Goal: Information Seeking & Learning: Learn about a topic

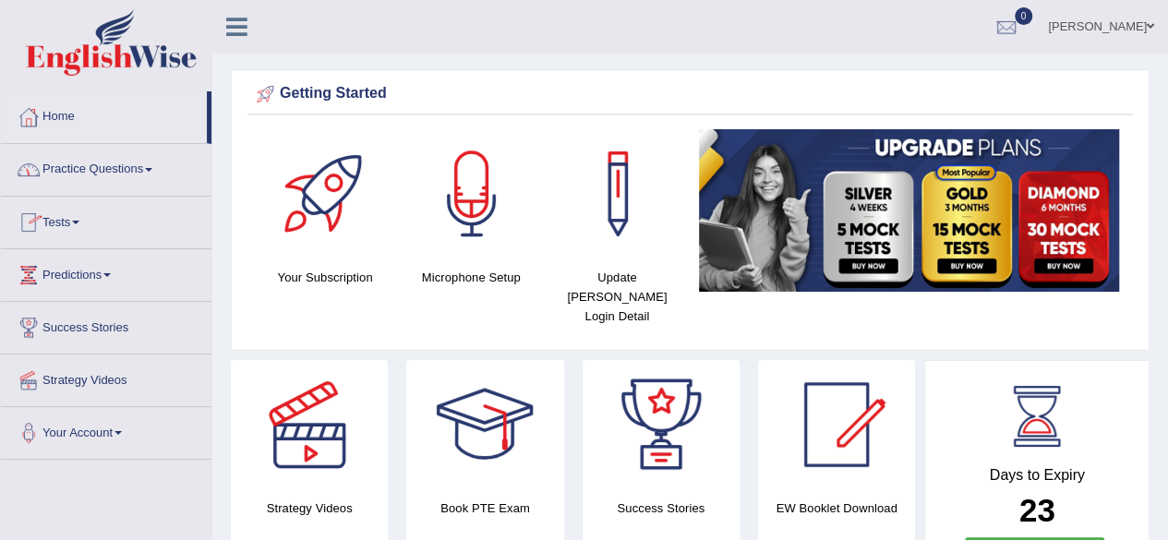
click at [86, 164] on link "Practice Questions" at bounding box center [106, 167] width 211 height 46
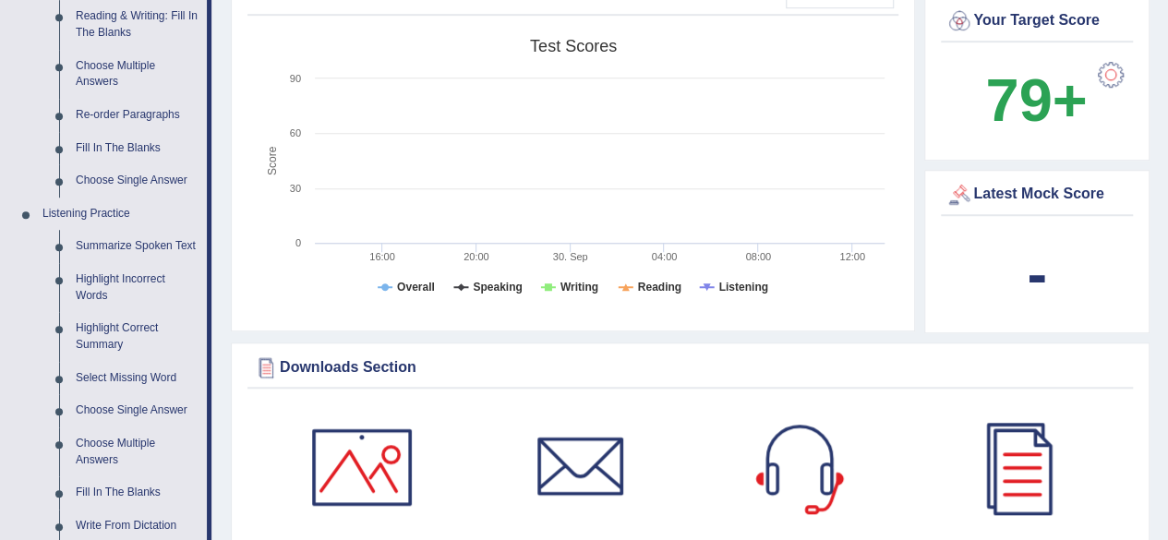
scroll to position [608, 0]
click at [118, 244] on link "Summarize Spoken Text" at bounding box center [136, 245] width 139 height 33
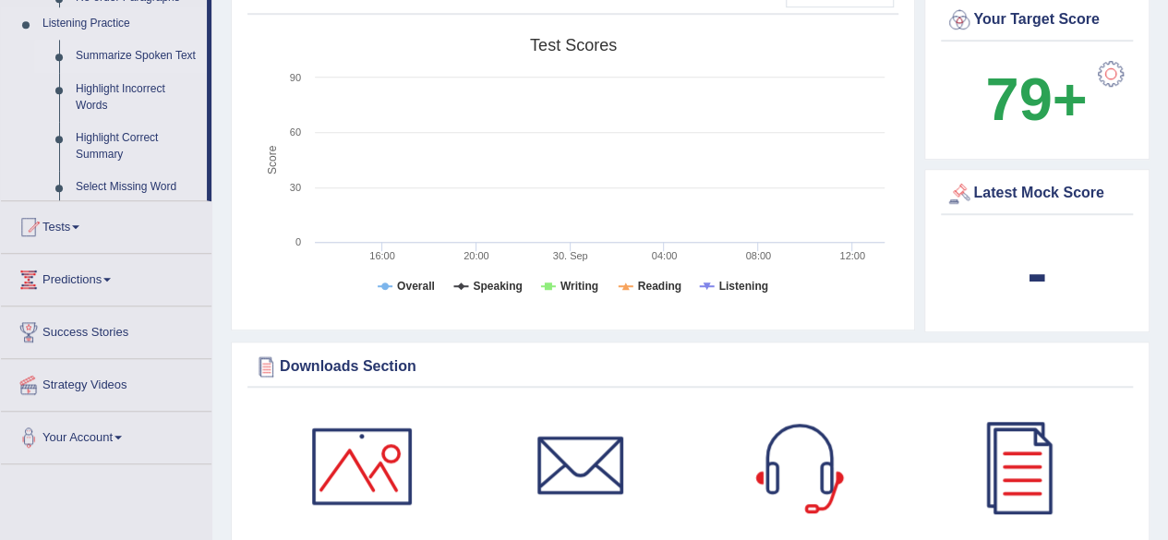
scroll to position [270, 0]
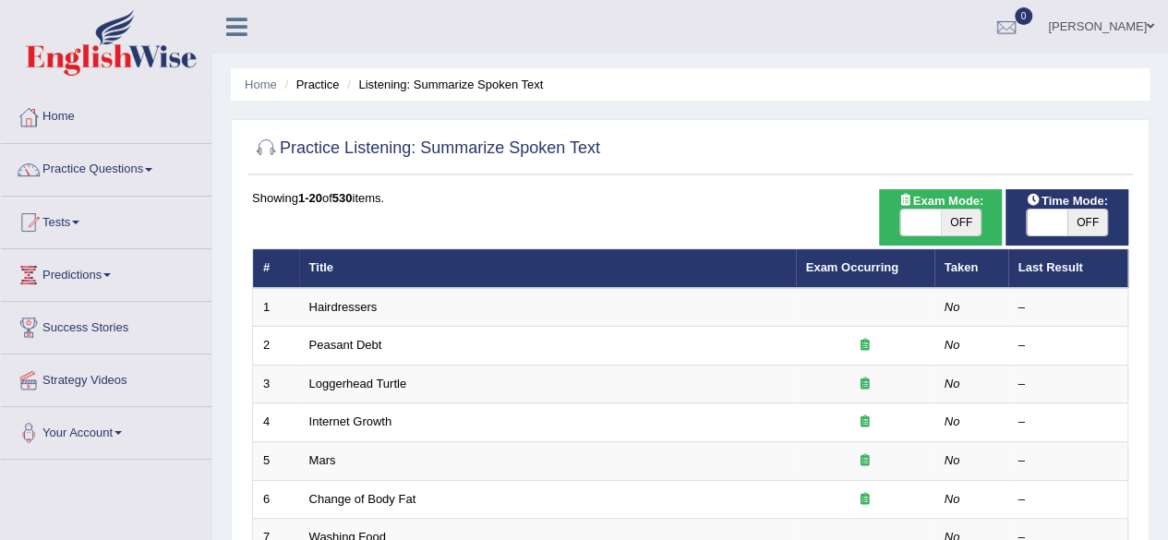
click at [952, 223] on span "OFF" at bounding box center [961, 223] width 41 height 26
checkbox input "true"
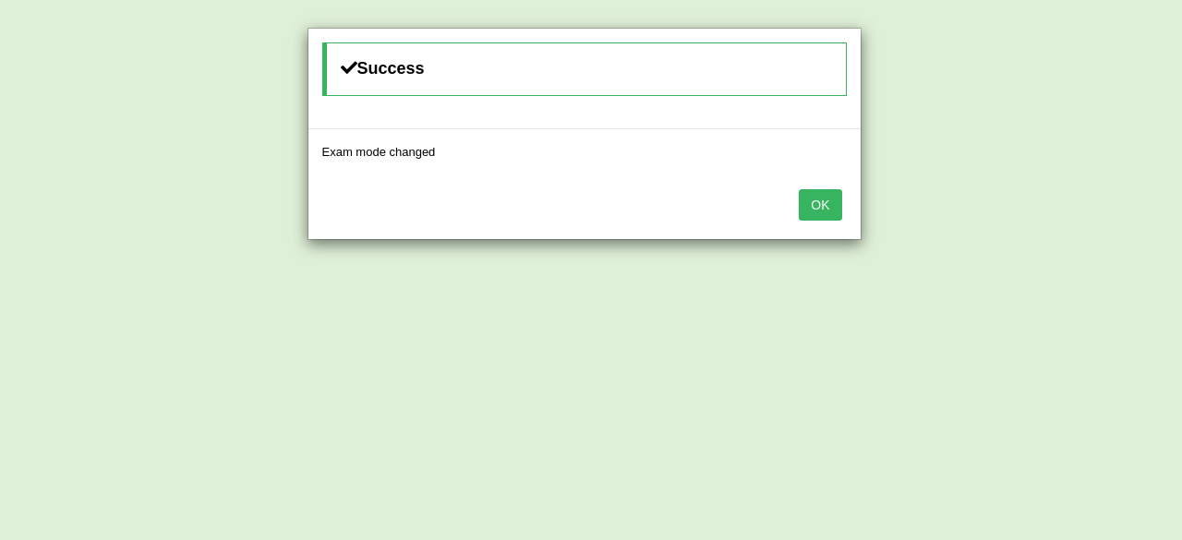
click at [818, 210] on button "OK" at bounding box center [820, 204] width 42 height 31
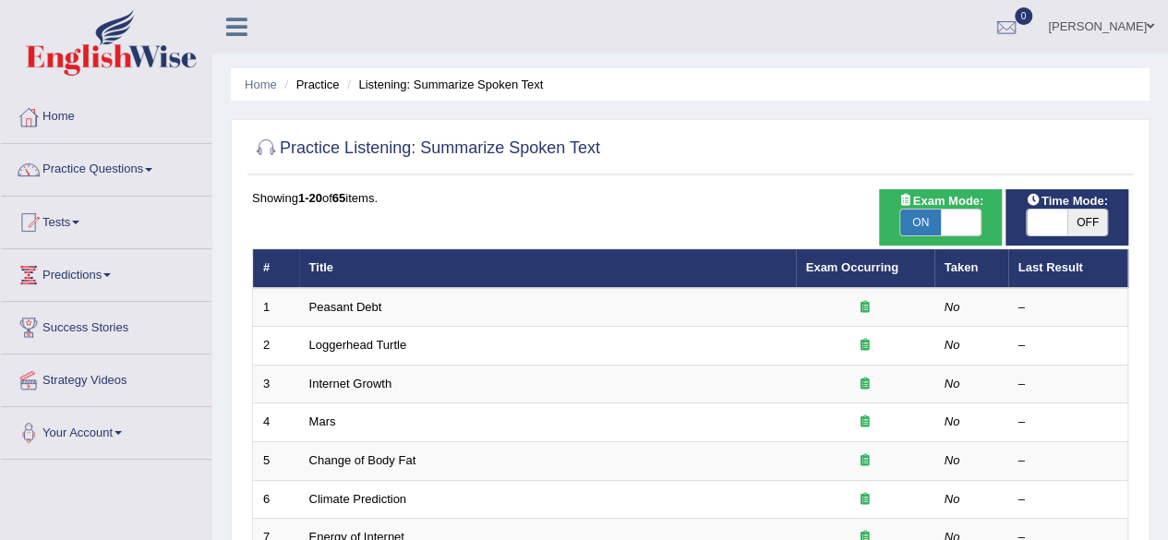
click at [1091, 218] on span "OFF" at bounding box center [1087, 223] width 41 height 26
checkbox input "true"
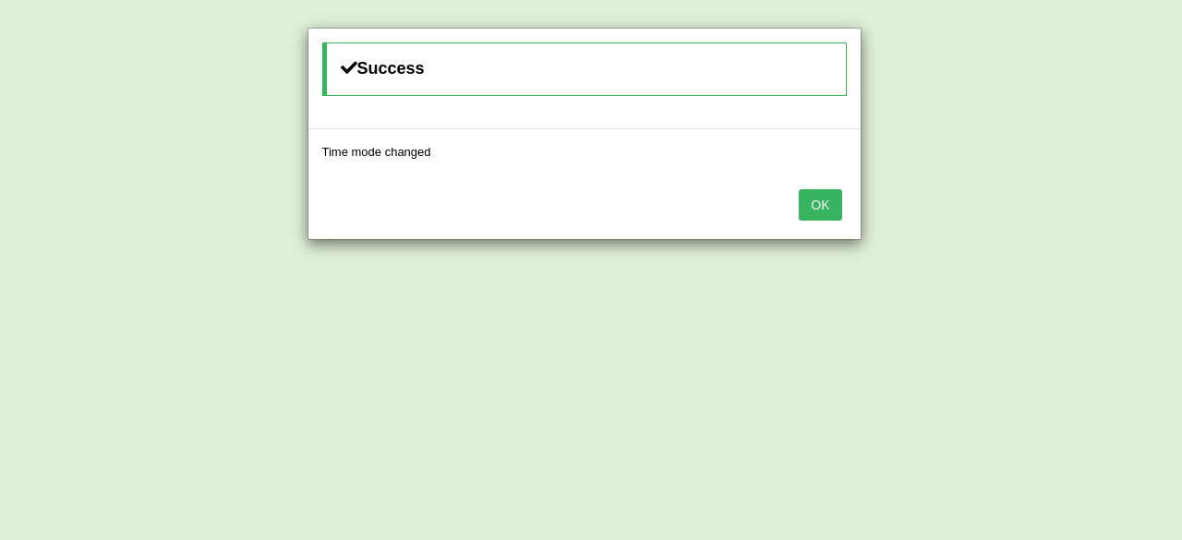
click at [822, 204] on button "OK" at bounding box center [820, 204] width 42 height 31
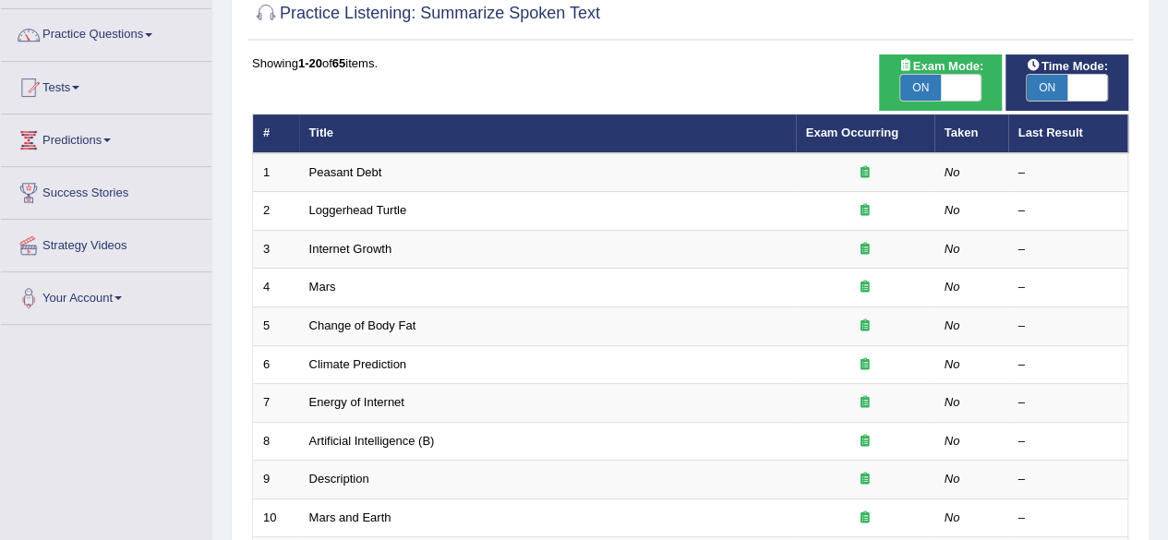
scroll to position [136, 0]
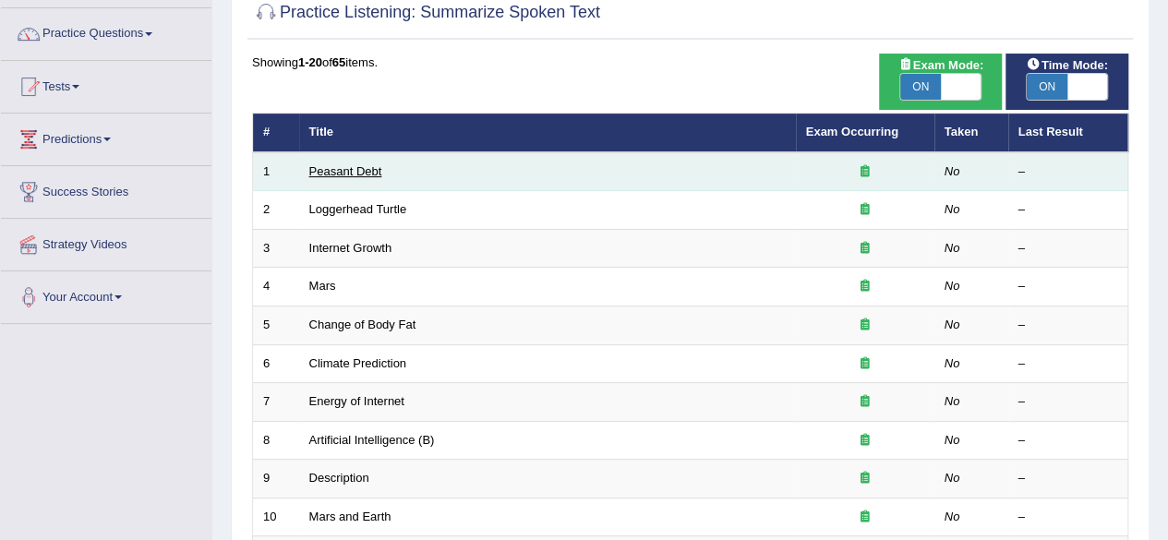
click at [343, 172] on link "Peasant Debt" at bounding box center [345, 171] width 73 height 14
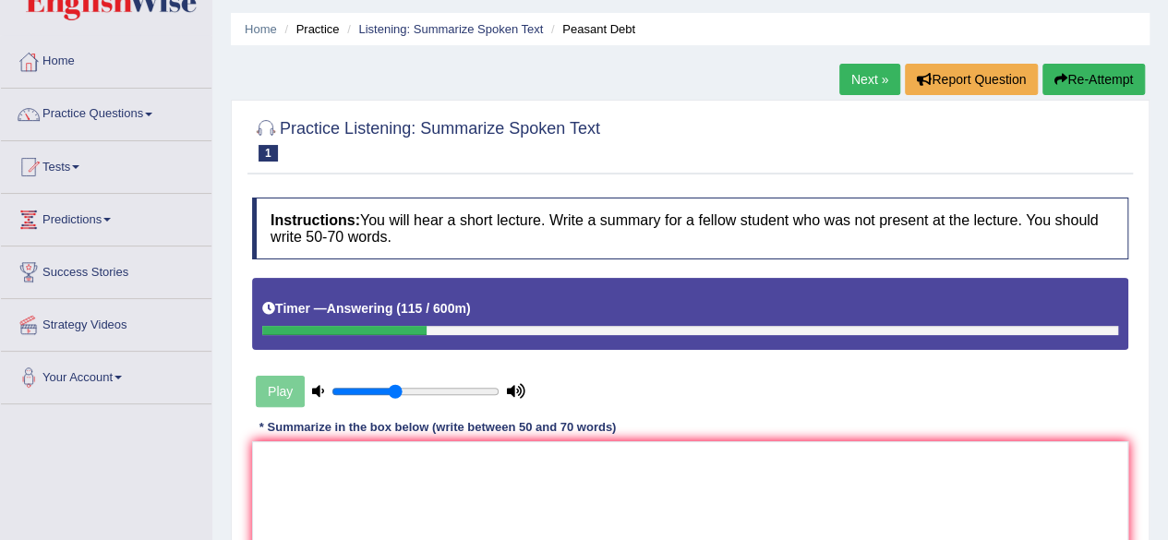
scroll to position [109, 0]
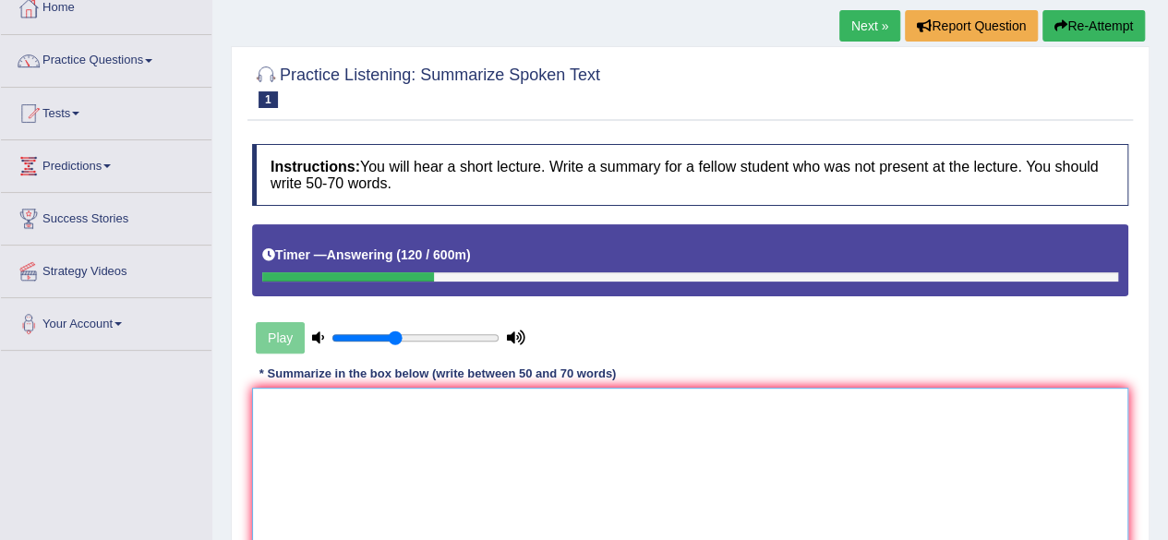
click at [462, 409] on textarea at bounding box center [690, 477] width 876 height 179
click at [428, 404] on textarea "The lecture was about seeds banks." at bounding box center [690, 477] width 876 height 179
drag, startPoint x: 467, startPoint y: 404, endPoint x: 502, endPoint y: 439, distance: 49.6
click at [502, 439] on textarea "The lecture was about seed banks." at bounding box center [690, 477] width 876 height 179
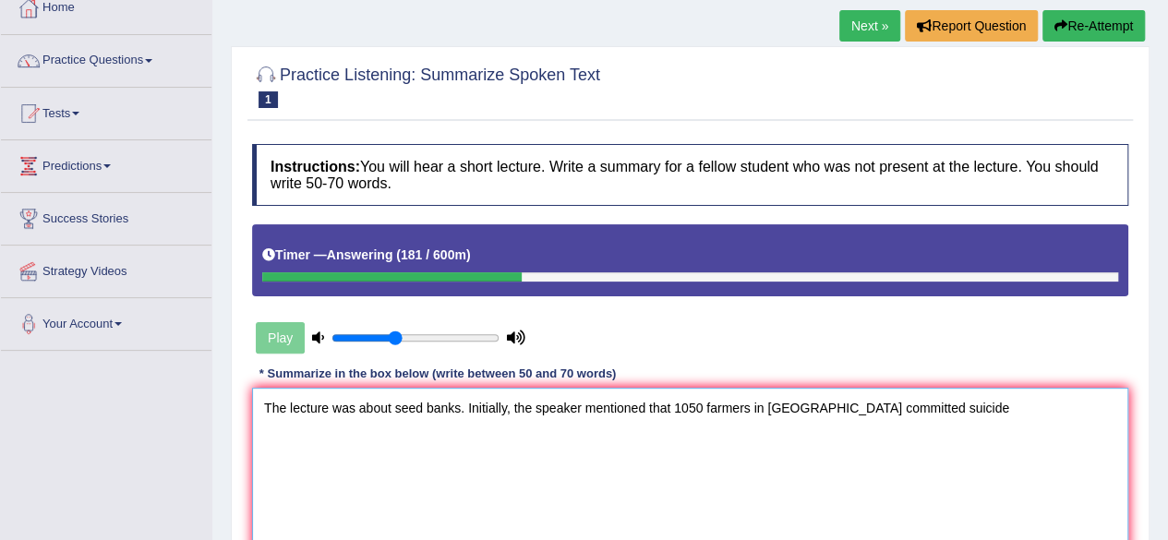
click at [902, 409] on textarea "The lecture was about seed banks. Initially, the speaker mentioned that 1050 fa…" at bounding box center [690, 477] width 876 height 179
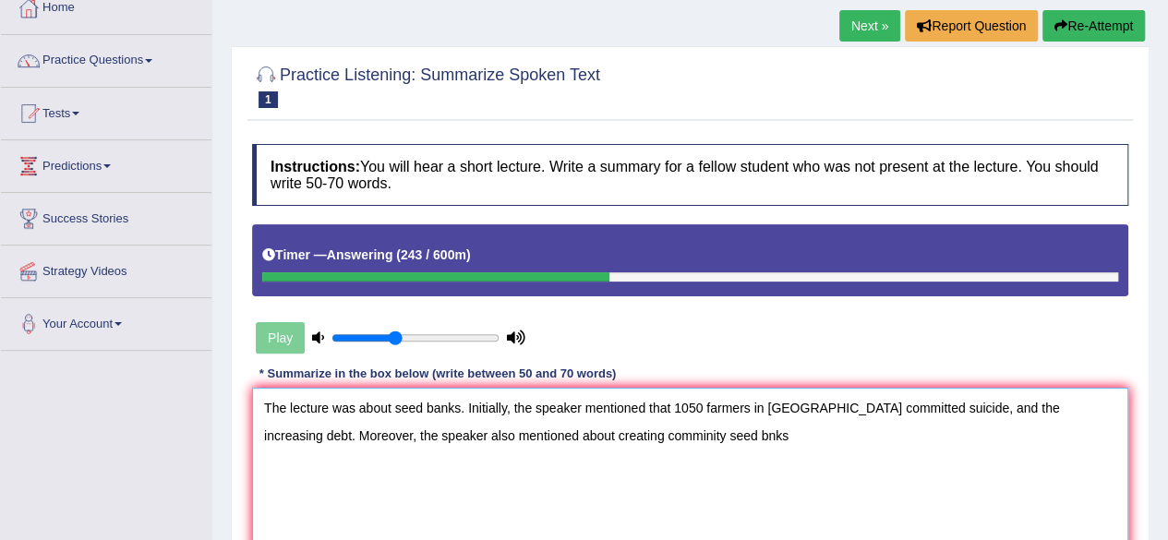
drag, startPoint x: 572, startPoint y: 433, endPoint x: 617, endPoint y: 449, distance: 47.0
click at [617, 449] on textarea "The lecture was about seed banks. Initially, the speaker mentioned that 1050 fa…" at bounding box center [690, 477] width 876 height 179
click at [643, 432] on textarea "The lecture was about seed banks. Initially, the speaker mentioned that 1050 fa…" at bounding box center [690, 477] width 876 height 179
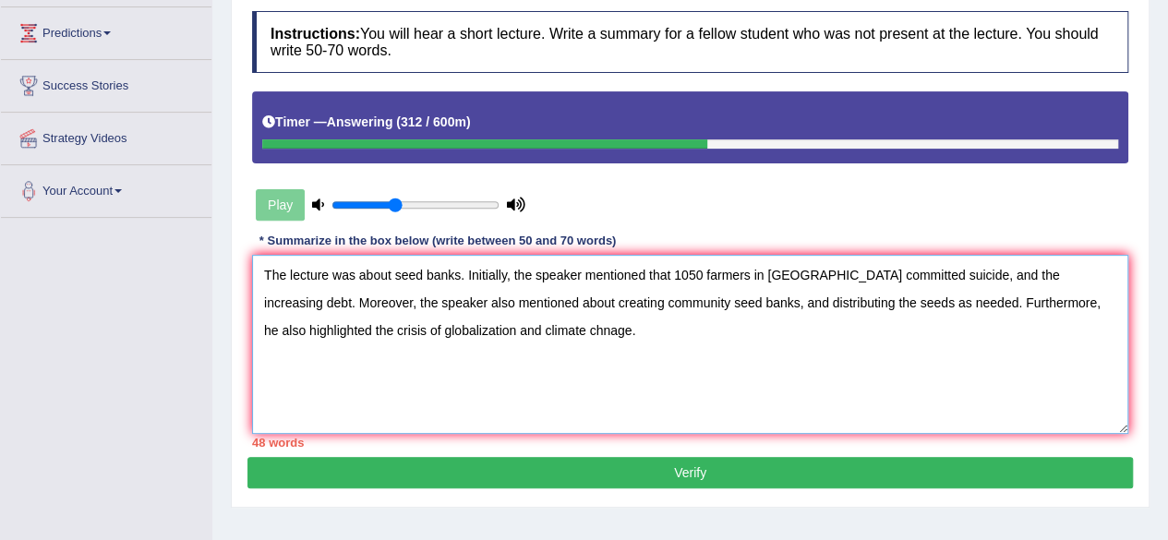
scroll to position [238, 0]
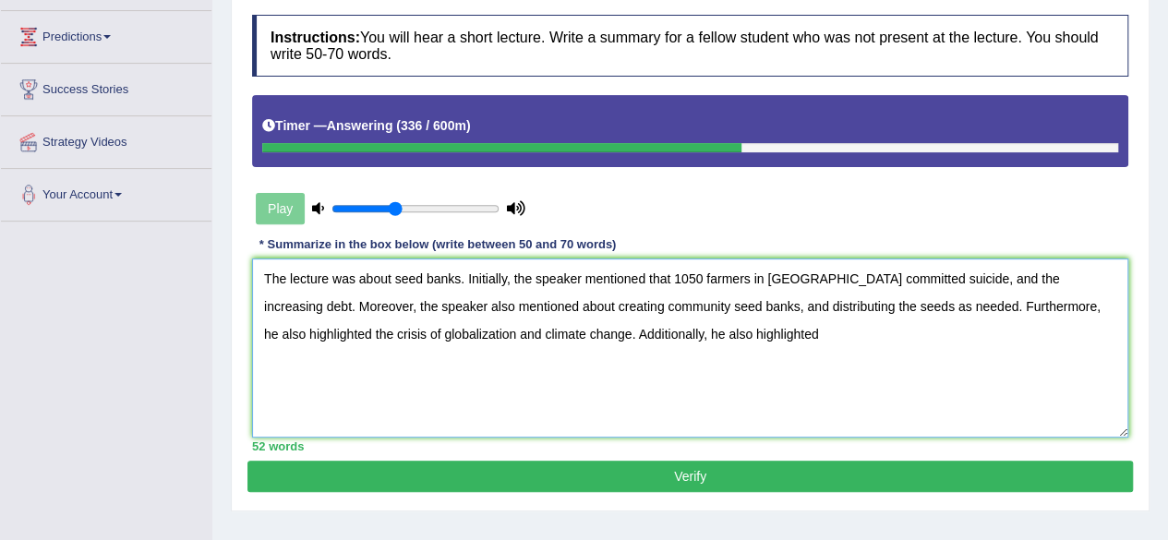
click at [653, 337] on textarea "The lecture was about seed banks. Initially, the speaker mentioned that 1050 fa…" at bounding box center [690, 348] width 876 height 179
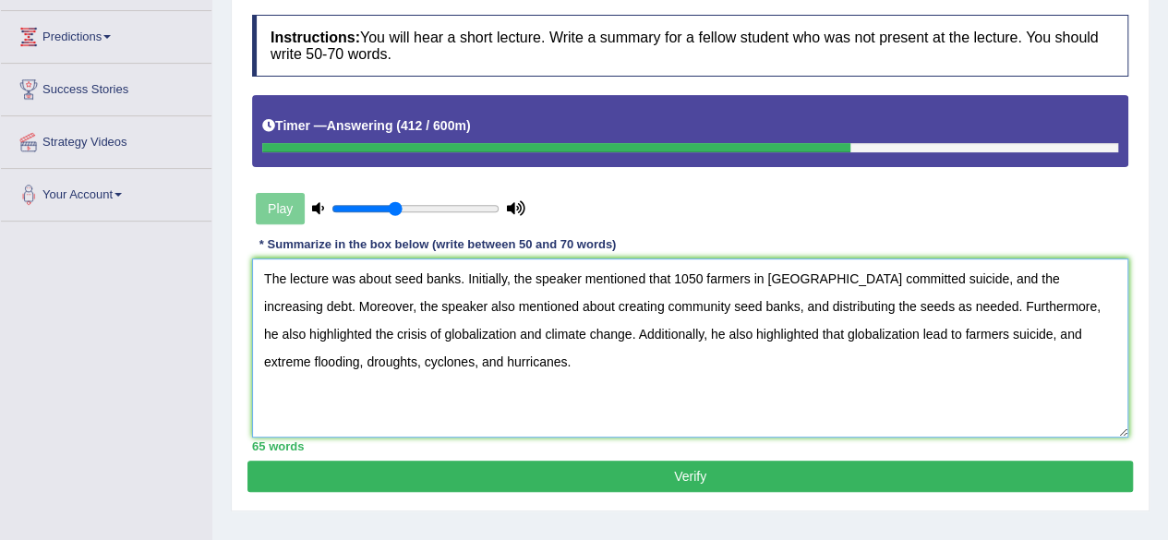
click at [1053, 281] on textarea "The lecture was about seed banks. Initially, the speaker mentioned that 1050 fa…" at bounding box center [690, 348] width 876 height 179
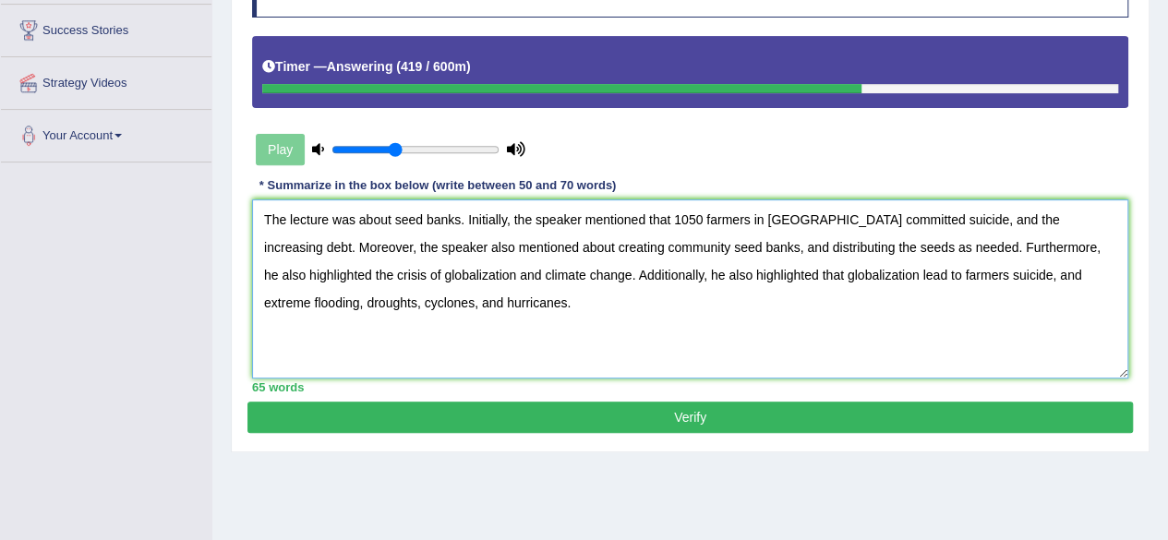
scroll to position [299, 0]
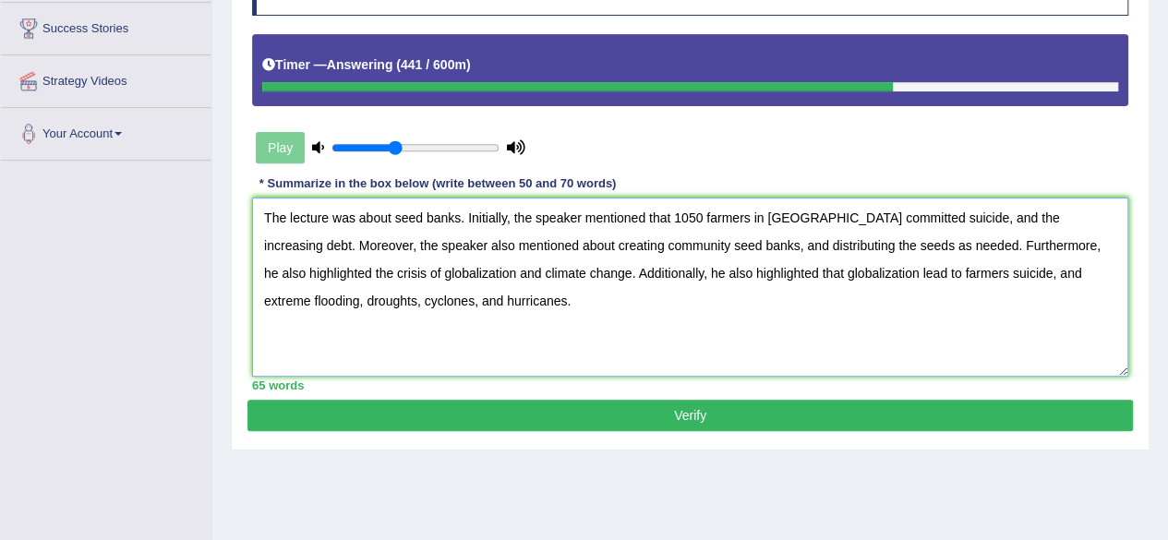
click at [464, 245] on textarea "The lecture was about seed banks. Initially, the speaker mentioned that 1050 fa…" at bounding box center [690, 287] width 876 height 179
type textarea "The lecture was about seed banks. Initially, the speaker mentioned that 1050 fa…"
click at [694, 412] on button "Verify" at bounding box center [689, 415] width 885 height 31
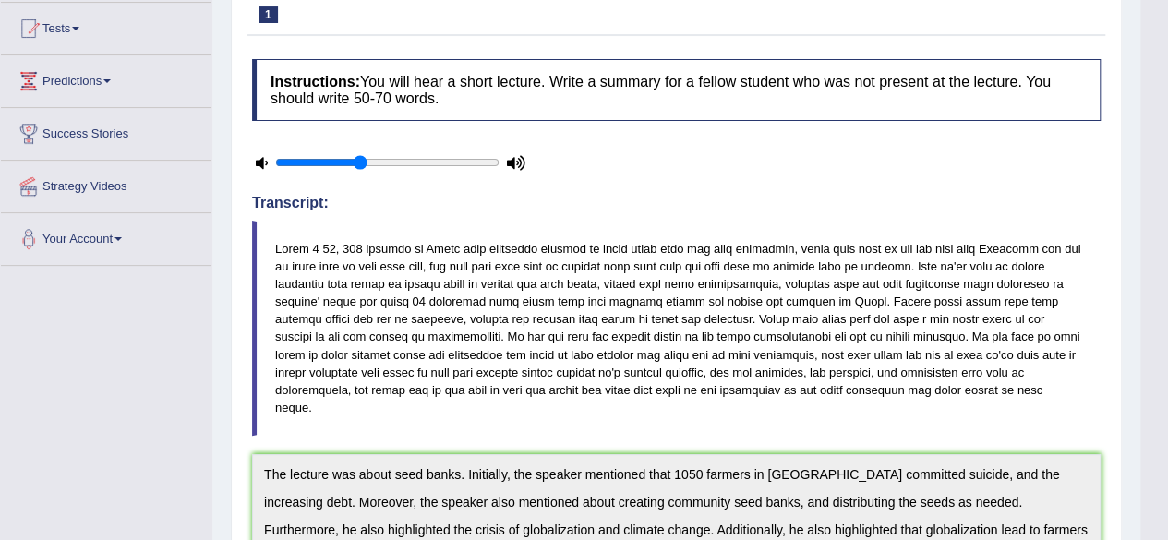
scroll to position [0, 0]
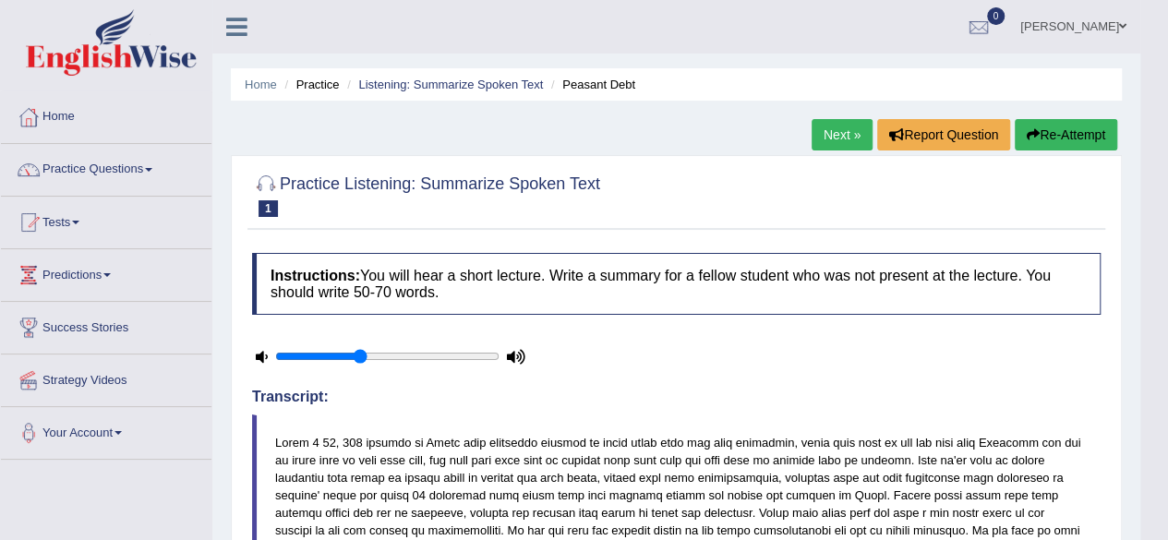
click at [835, 135] on link "Next »" at bounding box center [842, 134] width 61 height 31
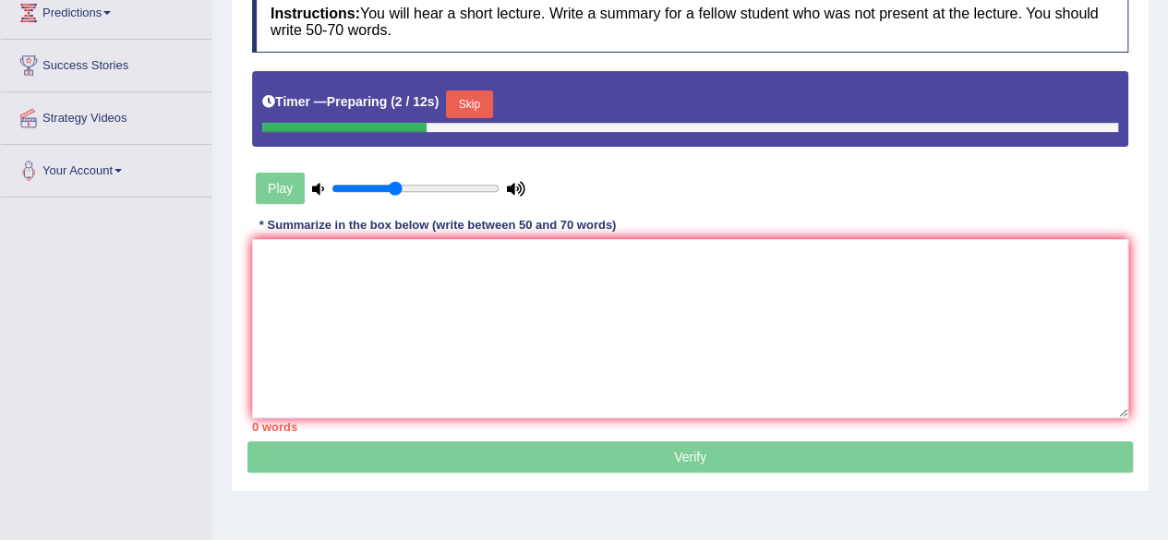
scroll to position [263, 0]
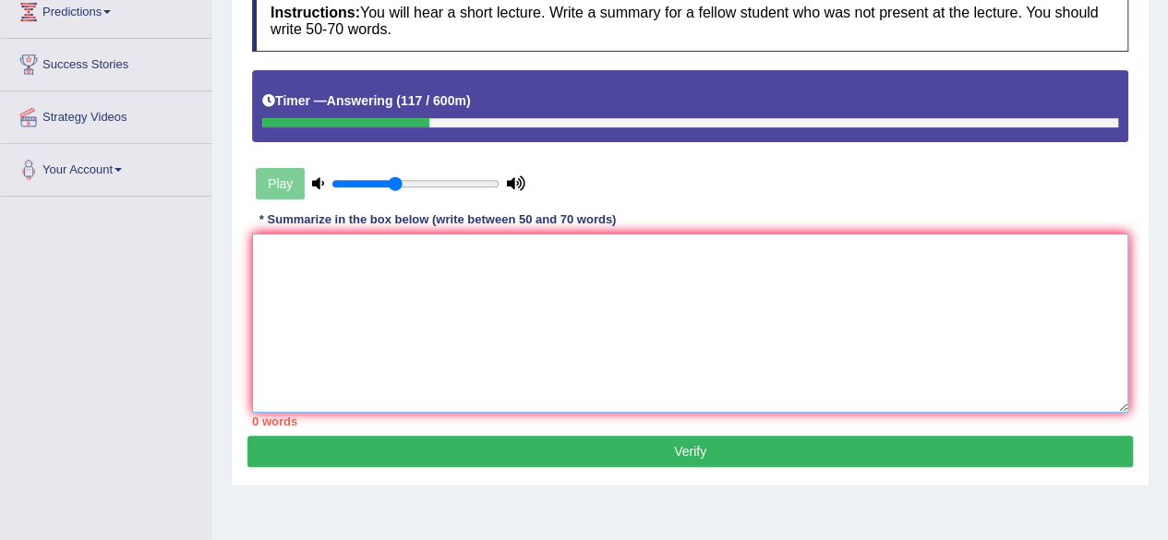
click at [585, 255] on textarea at bounding box center [690, 323] width 876 height 179
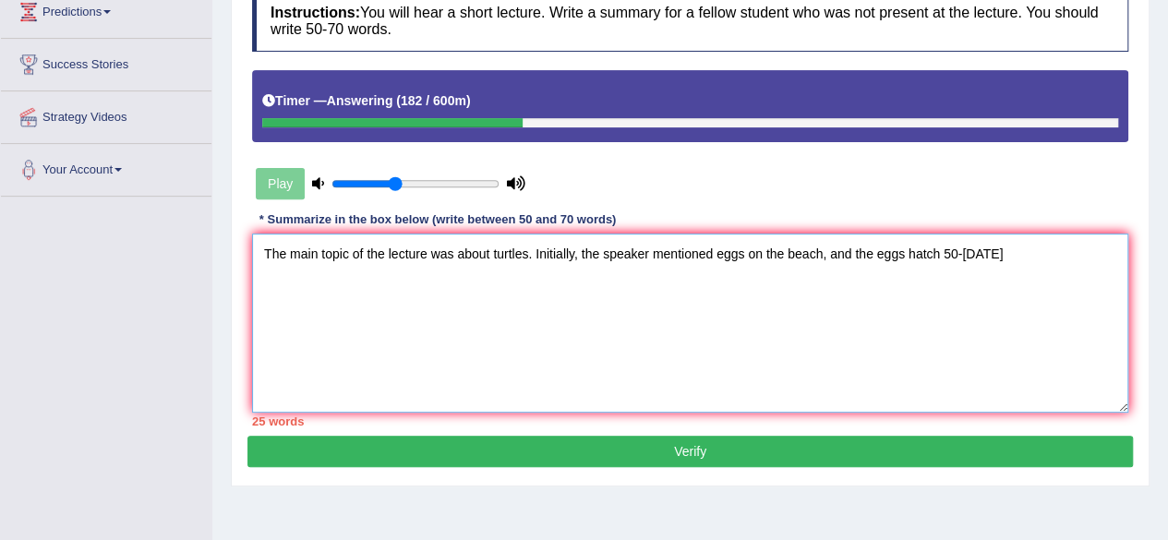
click at [1052, 252] on textarea "The main topic of the lecture was about turtles. Initially, the speaker mention…" at bounding box center [690, 323] width 876 height 179
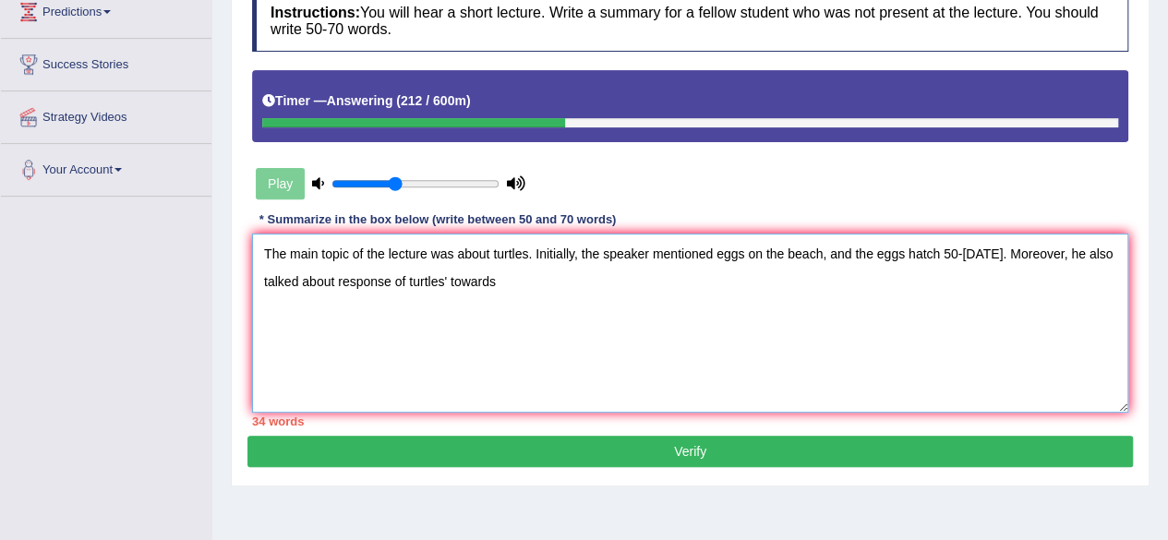
click at [326, 316] on textarea "The main topic of the lecture was about turtles. Initially, the speaker mention…" at bounding box center [690, 323] width 876 height 179
click at [393, 335] on textarea "The main topic of the lecture was about turtles. Initially, the speaker mention…" at bounding box center [690, 323] width 876 height 179
click at [549, 274] on textarea "The main topic of the lecture was about turtles. Initially, the speaker mention…" at bounding box center [690, 323] width 876 height 179
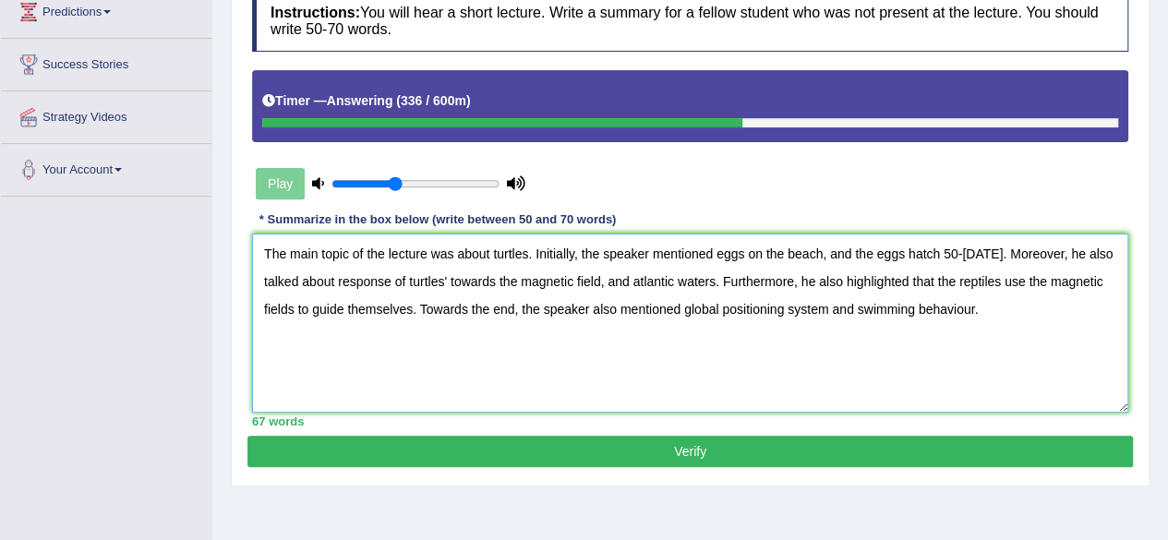
click at [489, 281] on textarea "The main topic of the lecture was about turtles. Initially, the speaker mention…" at bounding box center [690, 323] width 876 height 179
click at [300, 354] on textarea "The main topic of the lecture was about turtles. Initially, the speaker mention…" at bounding box center [690, 323] width 876 height 179
click at [488, 278] on textarea "The main topic of the lecture was about turtles. Initially, the speaker mention…" at bounding box center [690, 323] width 876 height 179
click at [484, 278] on textarea "The main topic of the lecture was about turtles. Initially, the speaker mention…" at bounding box center [690, 323] width 876 height 179
click at [382, 362] on textarea "The main topic of the lecture was about turtles. Initially, the speaker mention…" at bounding box center [690, 323] width 876 height 179
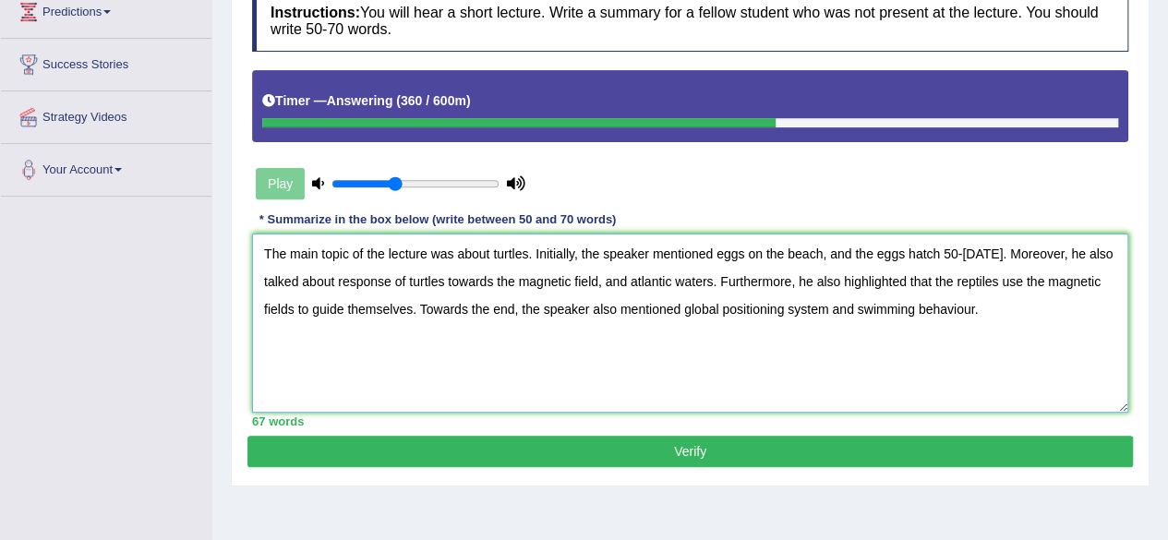
click at [578, 382] on textarea "The main topic of the lecture was about turtles. Initially, the speaker mention…" at bounding box center [690, 323] width 876 height 179
click at [680, 276] on textarea "The main topic of the lecture was about turtles. Initially, the speaker mention…" at bounding box center [690, 323] width 876 height 179
click at [499, 370] on textarea "The main topic of the lecture was about turtles. Initially, the speaker mention…" at bounding box center [690, 323] width 876 height 179
type textarea "The main topic of the lecture was about turtles. Initially, the speaker mention…"
click at [539, 456] on button "Verify" at bounding box center [689, 451] width 885 height 31
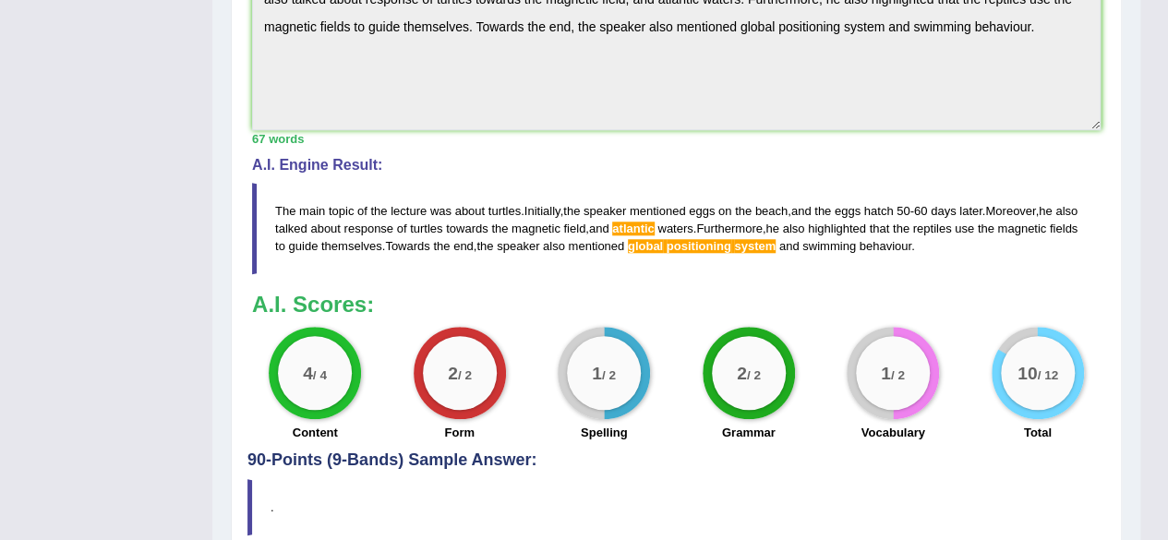
scroll to position [0, 0]
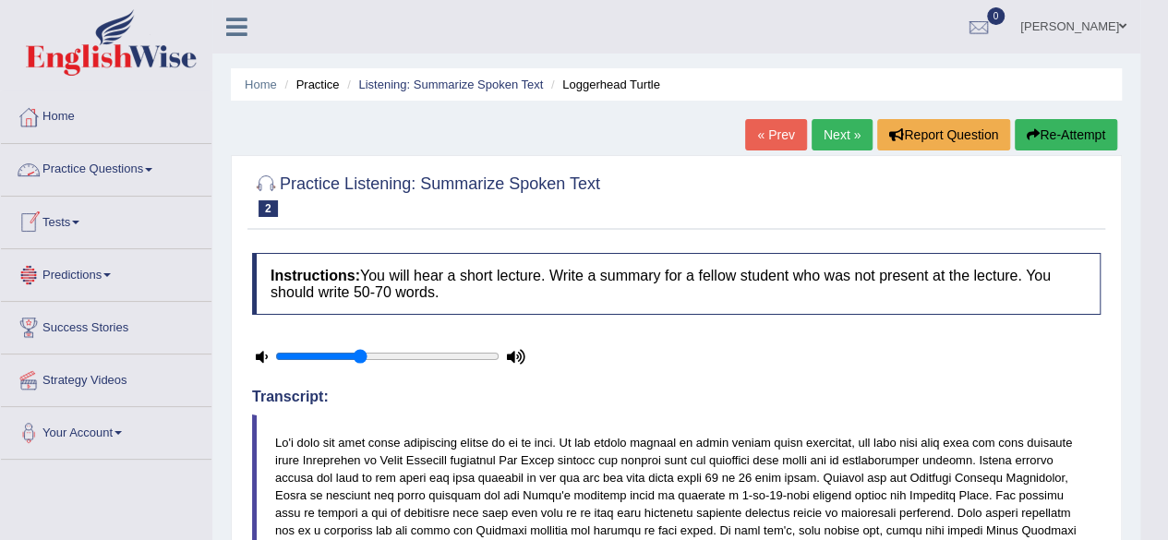
click at [129, 166] on link "Practice Questions" at bounding box center [106, 167] width 211 height 46
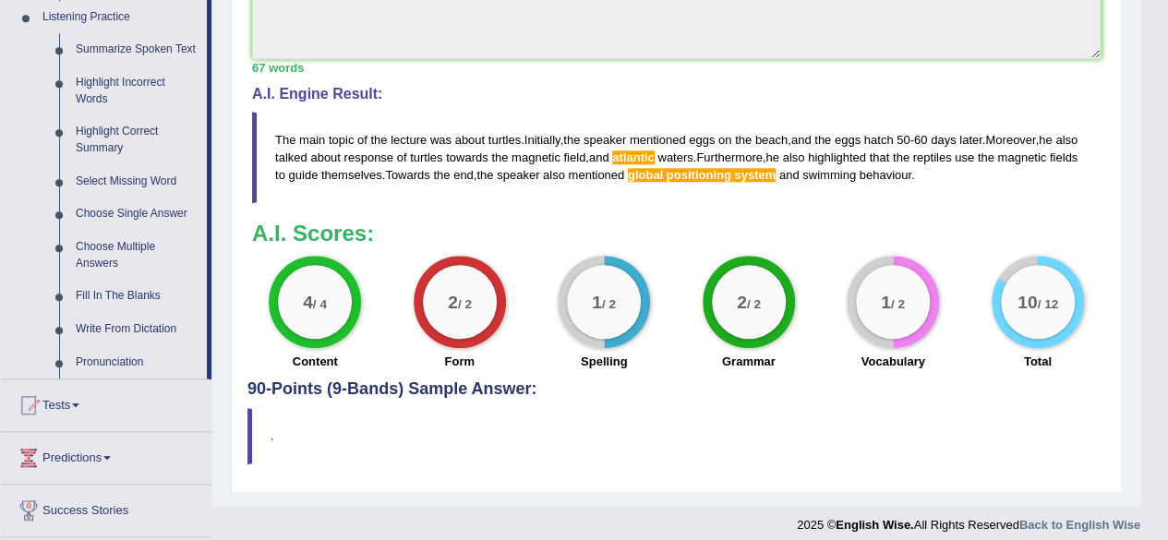
scroll to position [903, 0]
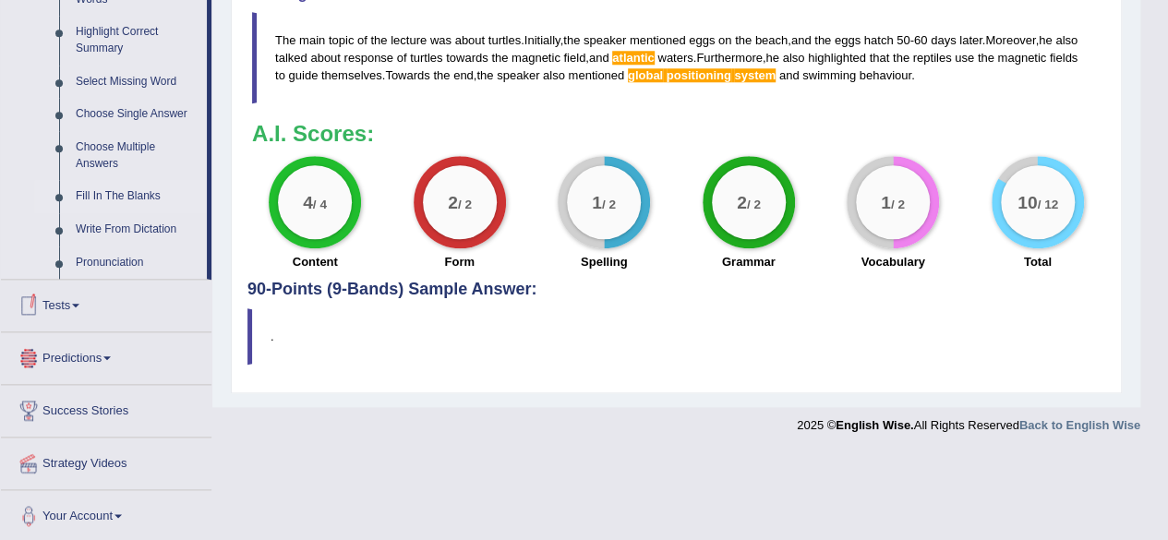
click at [128, 196] on link "Fill In The Blanks" at bounding box center [136, 196] width 139 height 33
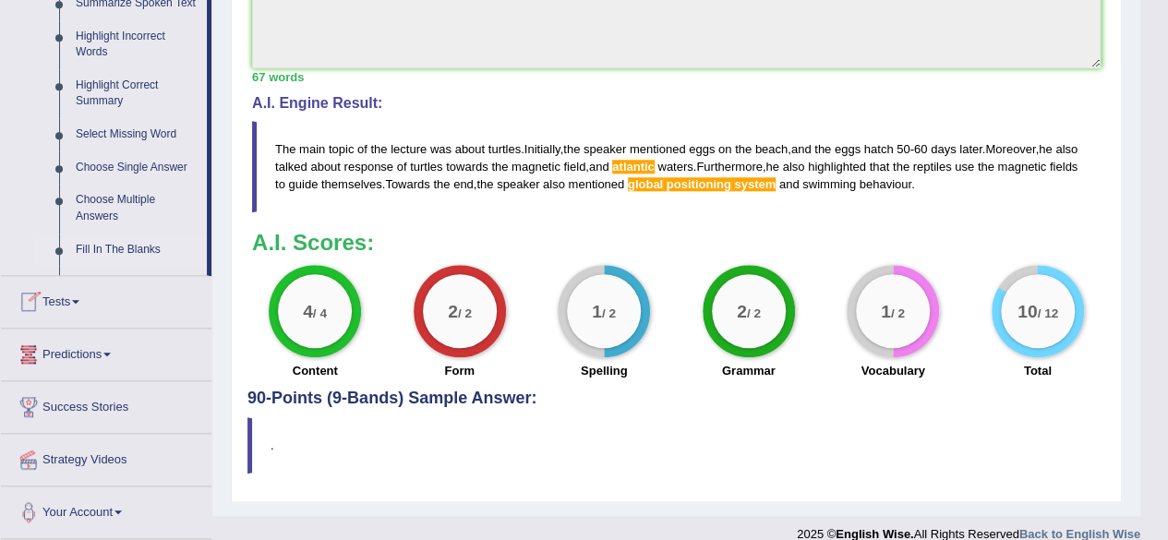
scroll to position [328, 0]
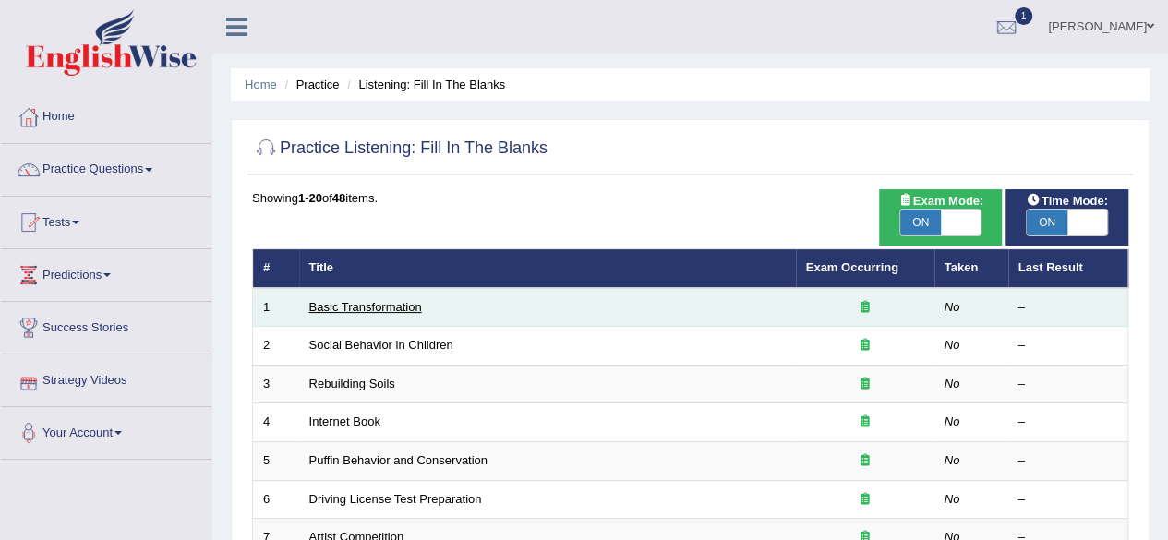
click at [364, 304] on link "Basic Transformation" at bounding box center [365, 307] width 113 height 14
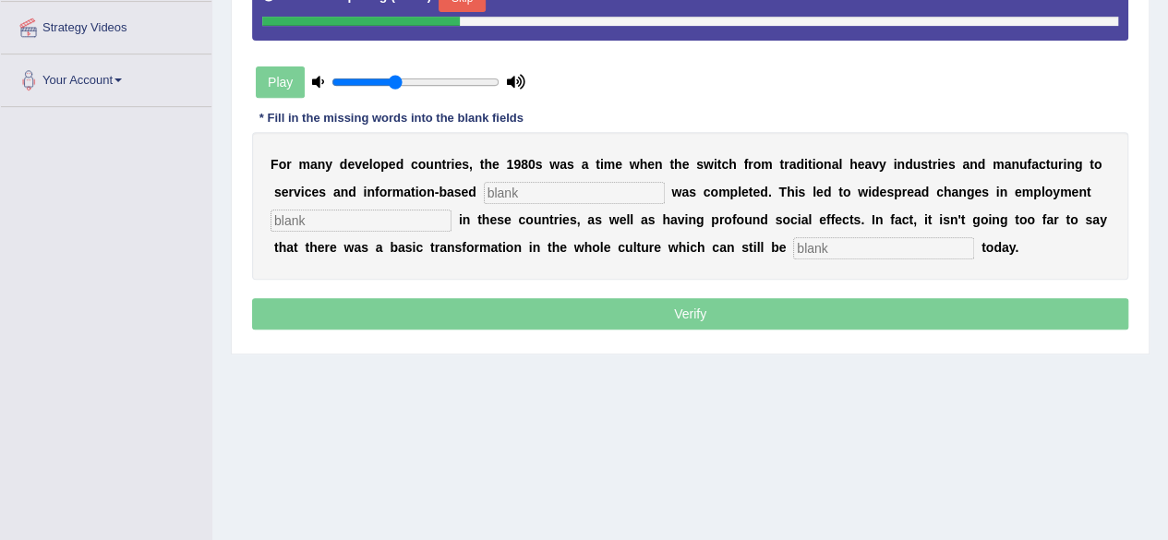
scroll to position [351, 0]
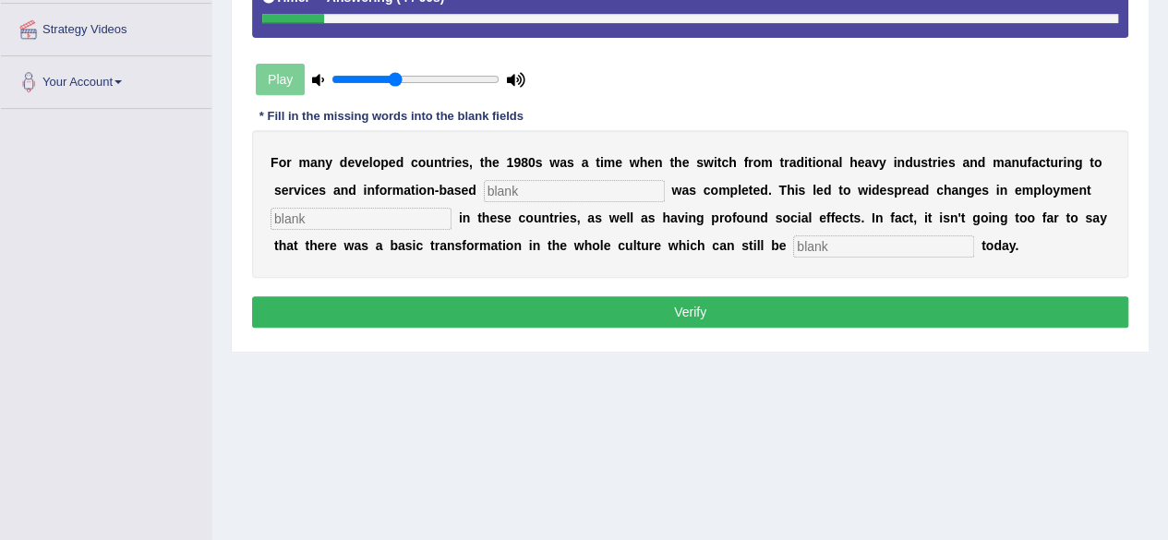
click at [398, 217] on input "text" at bounding box center [361, 219] width 181 height 22
type input "patterns"
click at [521, 187] on input "text" at bounding box center [574, 191] width 181 height 22
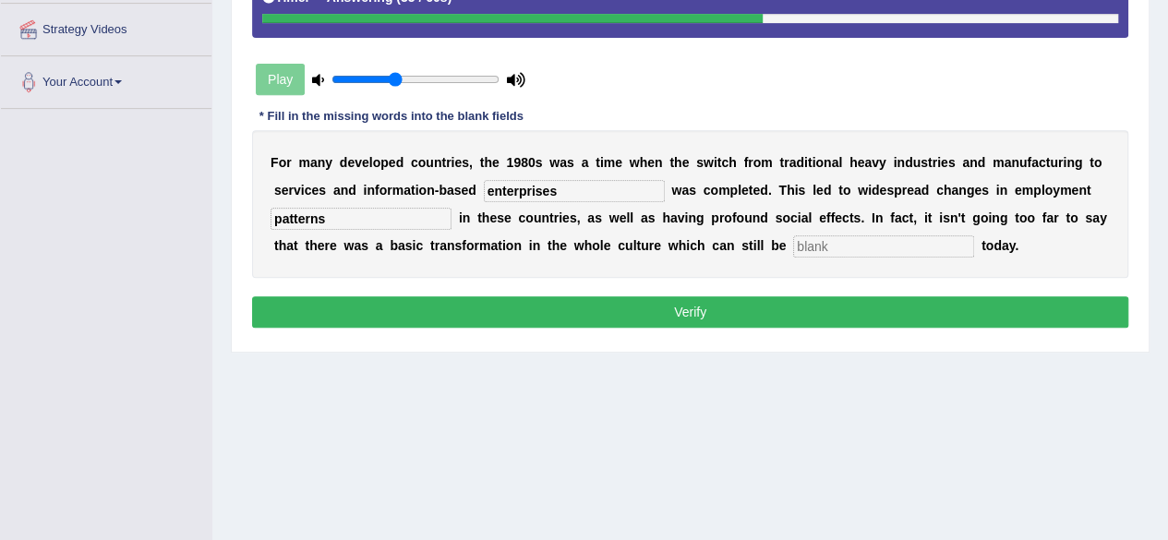
type input "enterprises"
click at [837, 242] on input "text" at bounding box center [883, 246] width 181 height 22
type input "observed"
click at [759, 305] on button "Verify" at bounding box center [690, 311] width 876 height 31
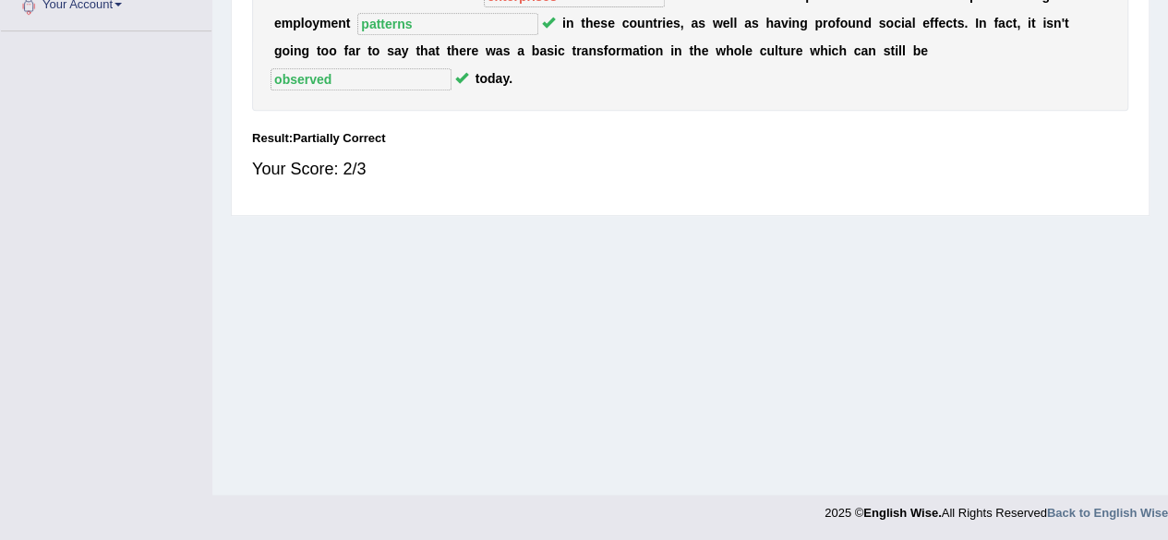
scroll to position [0, 0]
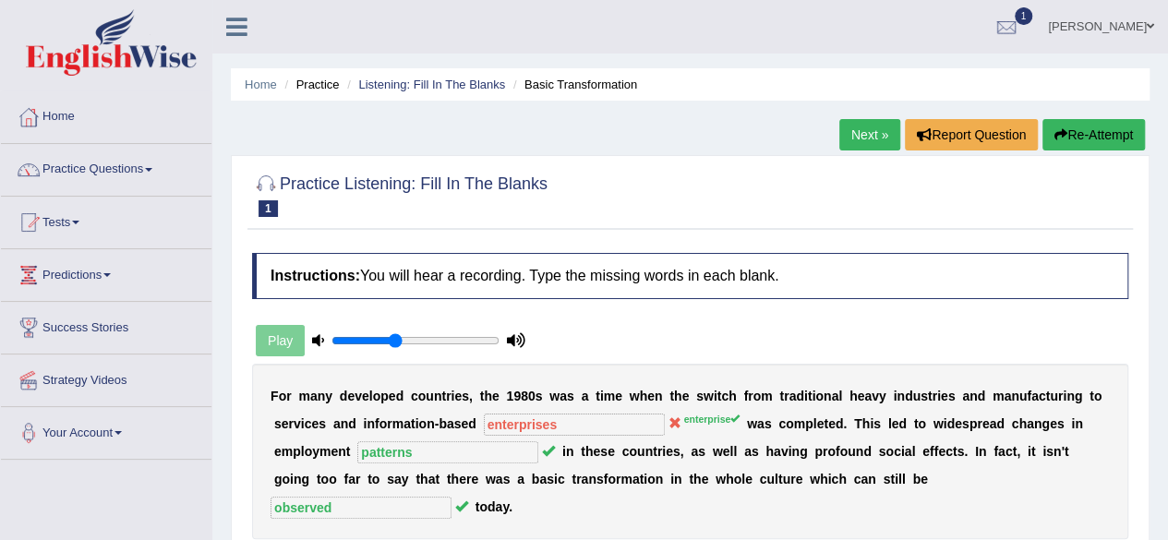
click at [879, 130] on link "Next »" at bounding box center [869, 134] width 61 height 31
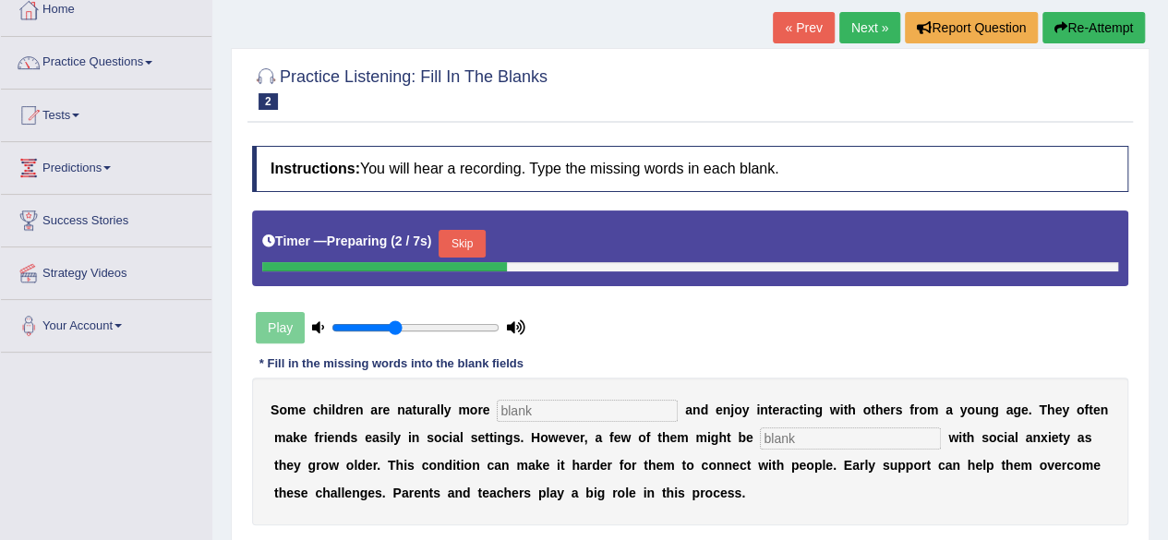
scroll to position [108, 0]
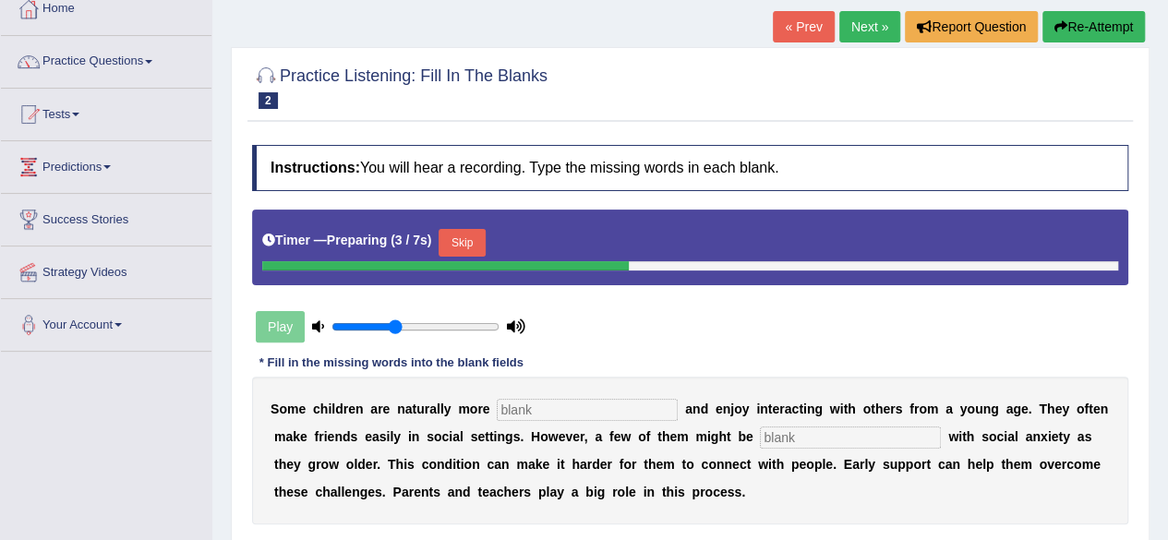
click at [871, 25] on link "Next »" at bounding box center [869, 26] width 61 height 31
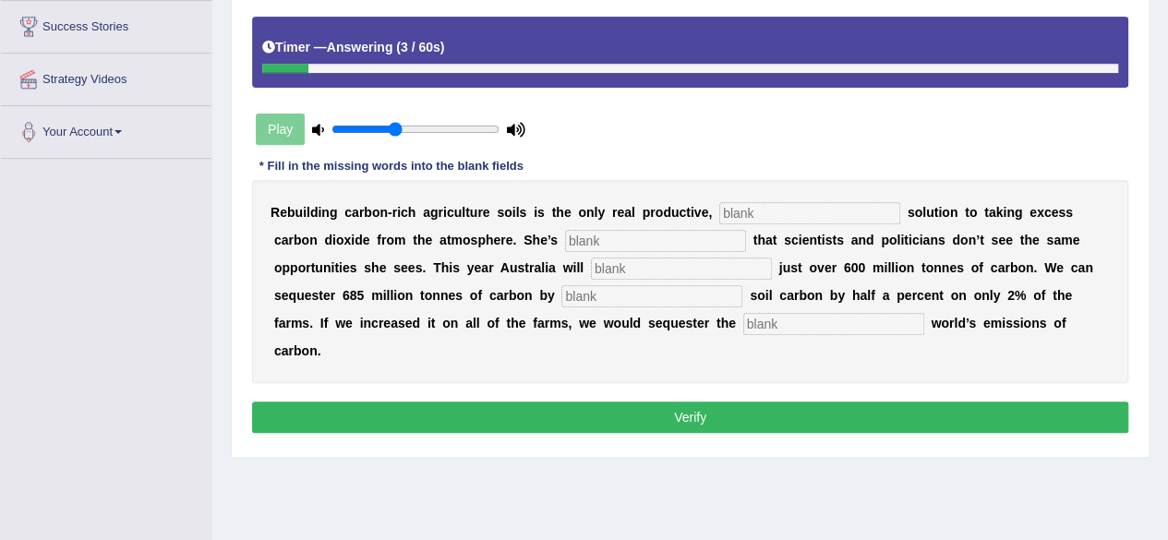
click at [779, 213] on input "text" at bounding box center [809, 213] width 181 height 22
click at [679, 238] on input "text" at bounding box center [655, 241] width 181 height 22
click at [737, 214] on input "parmanent" at bounding box center [809, 213] width 181 height 22
type input "permanent"
click at [647, 245] on input "text" at bounding box center [655, 241] width 181 height 22
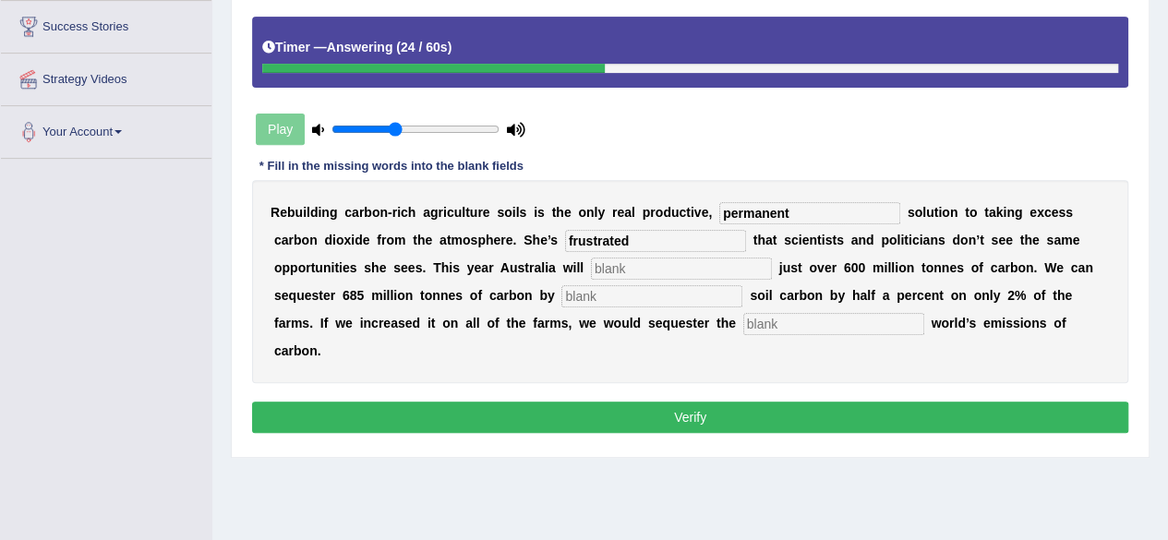
type input "frustrated"
click at [617, 269] on input "text" at bounding box center [681, 269] width 181 height 22
type input "admit"
click at [610, 291] on input "text" at bounding box center [651, 296] width 181 height 22
type input "increasing"
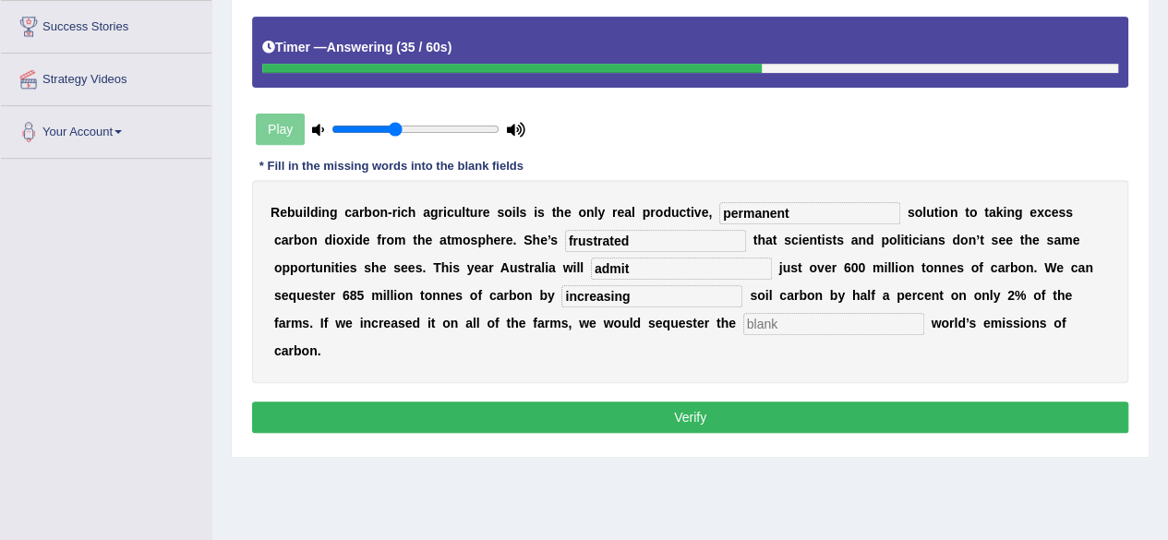
click at [783, 325] on input "text" at bounding box center [833, 324] width 181 height 22
click at [648, 265] on input "admit" at bounding box center [681, 269] width 181 height 22
type input "a"
type input "omit"
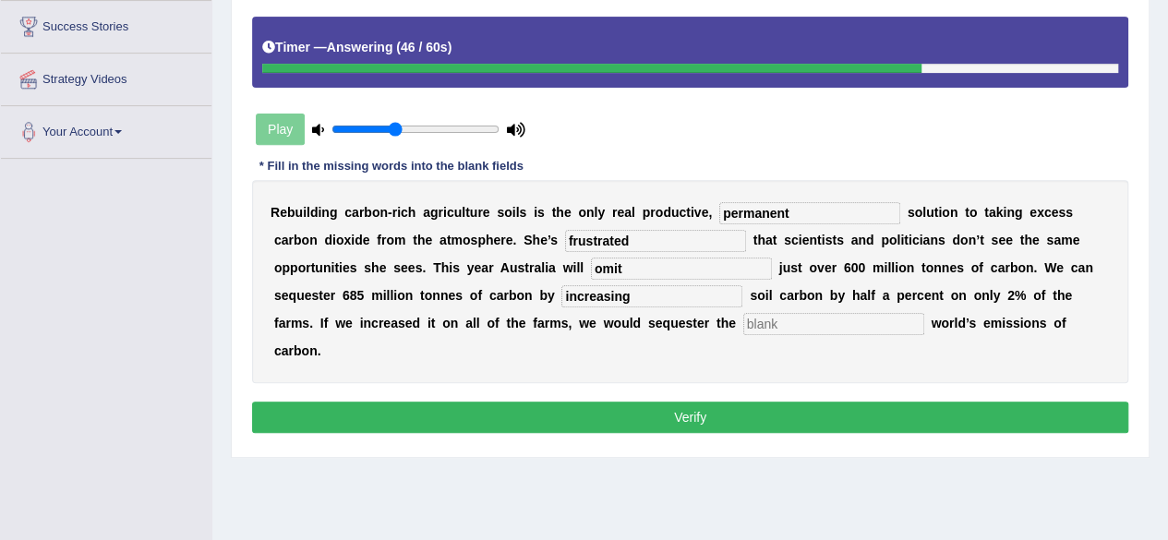
click at [759, 322] on input "text" at bounding box center [833, 324] width 181 height 22
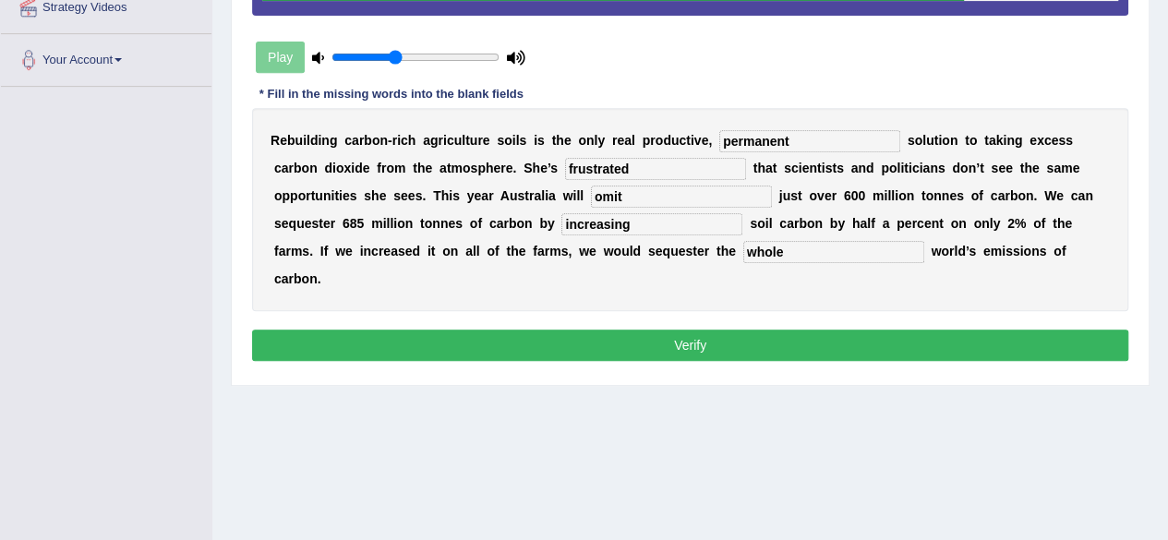
scroll to position [383, 0]
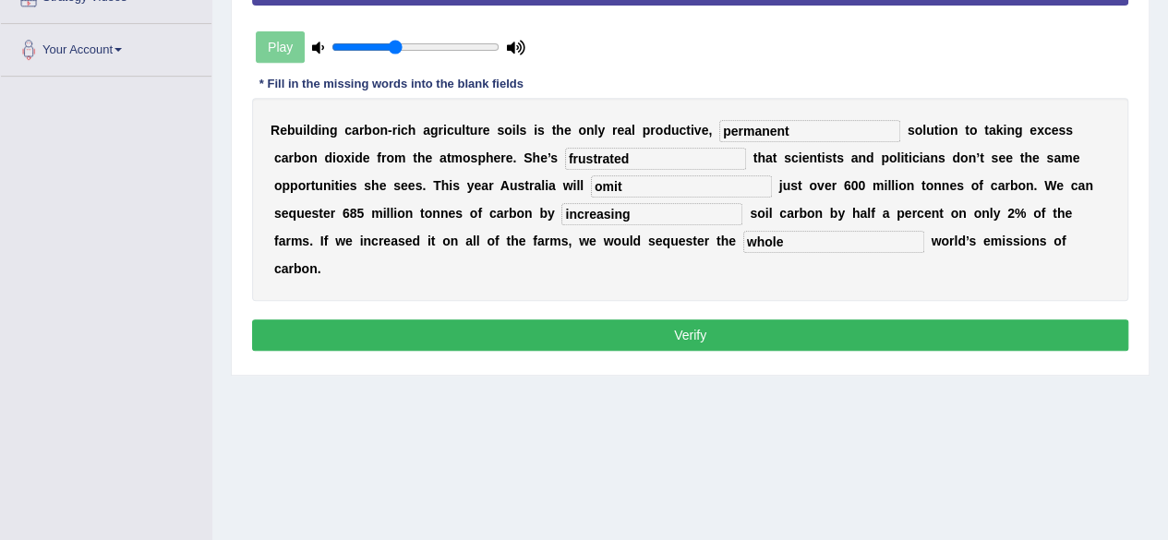
type input "whole"
click at [699, 330] on button "Verify" at bounding box center [690, 334] width 876 height 31
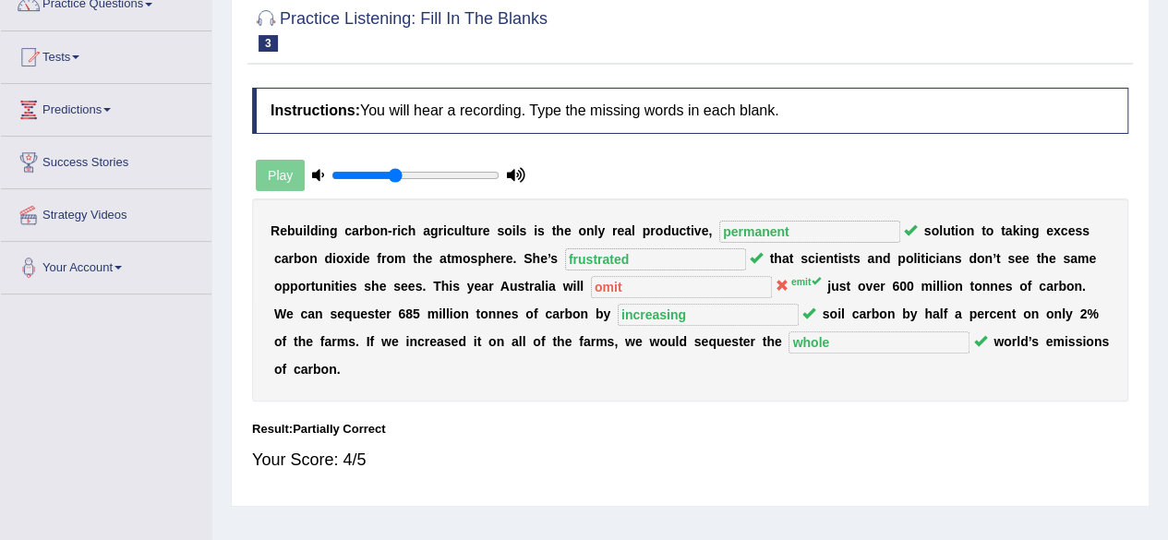
scroll to position [0, 0]
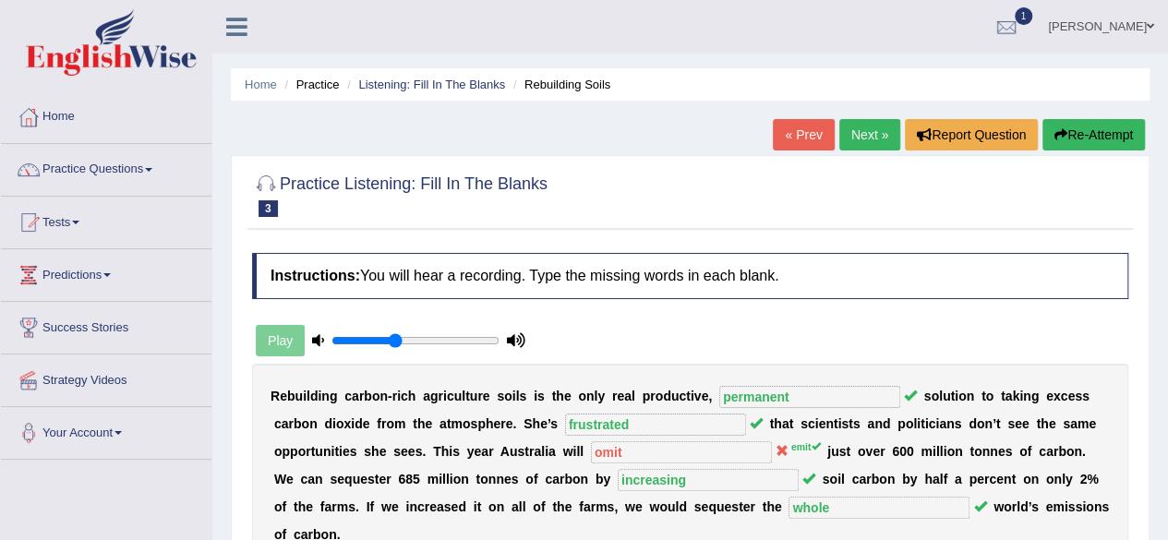
click at [855, 136] on link "Next »" at bounding box center [869, 134] width 61 height 31
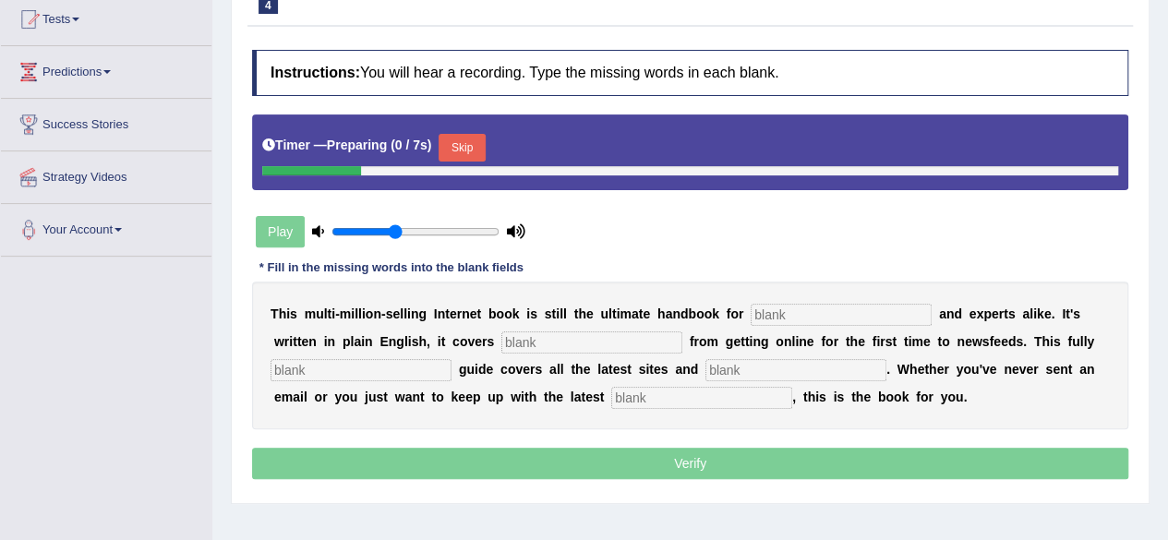
scroll to position [204, 0]
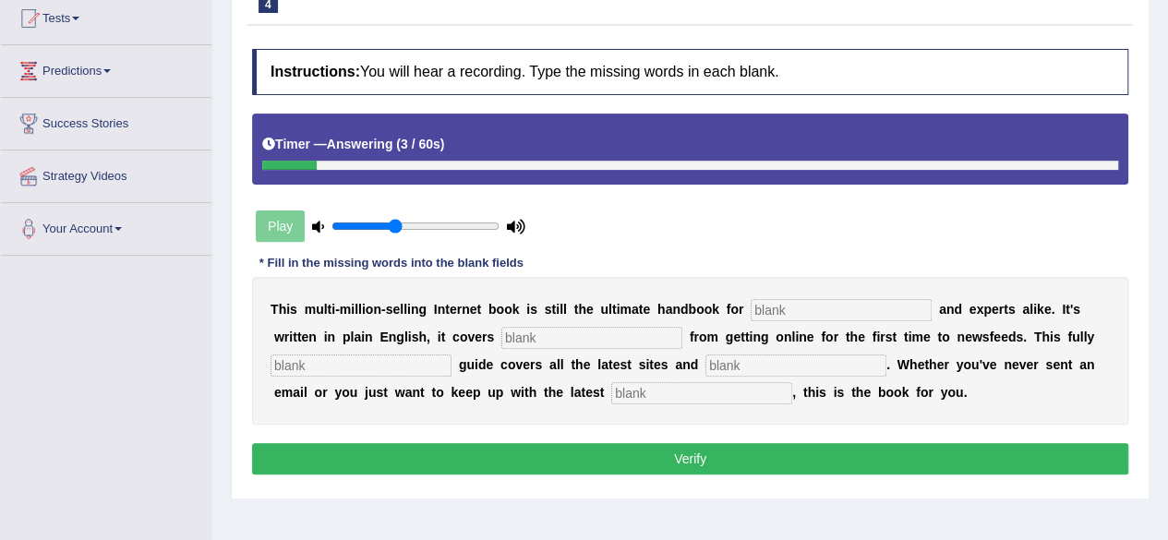
click at [764, 312] on input "text" at bounding box center [841, 310] width 181 height 22
type input "novices"
click at [527, 337] on input "text" at bounding box center [591, 338] width 181 height 22
type input "everything"
click at [374, 360] on input "text" at bounding box center [361, 366] width 181 height 22
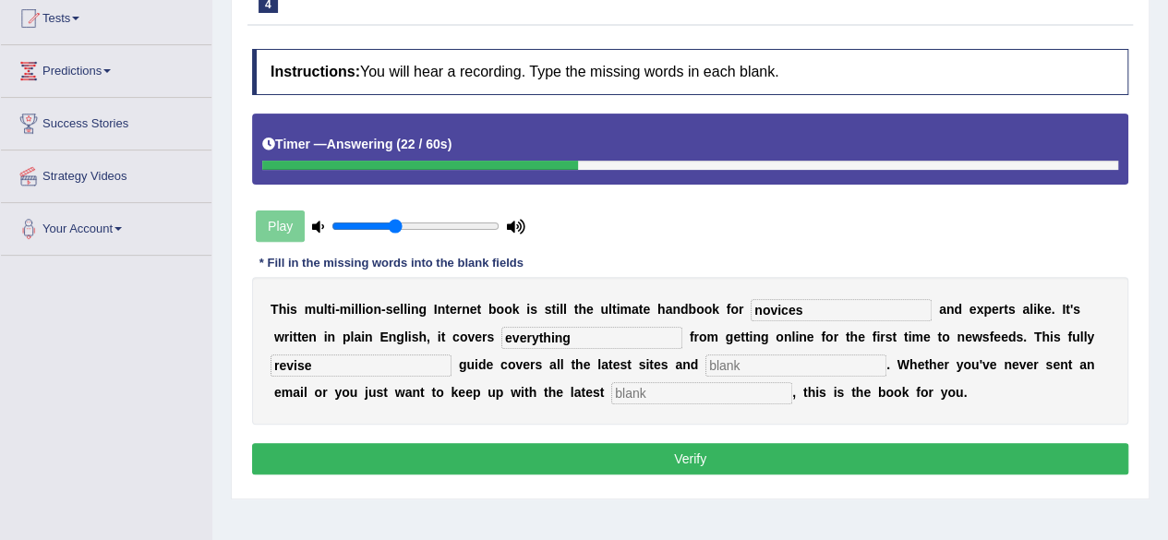
type input "revise"
click at [740, 365] on input "text" at bounding box center [795, 366] width 181 height 22
type input "crazes"
click at [705, 398] on input "text" at bounding box center [701, 393] width 181 height 22
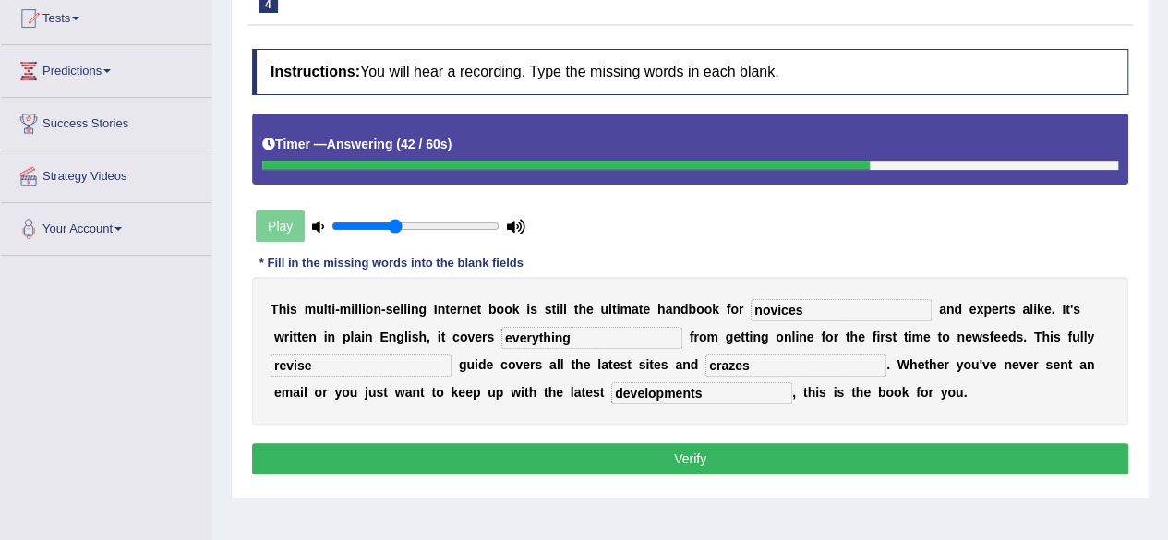
type input "developments"
click at [753, 361] on input "crazes" at bounding box center [795, 366] width 181 height 22
type input "crases"
click at [682, 451] on button "Verify" at bounding box center [690, 458] width 876 height 31
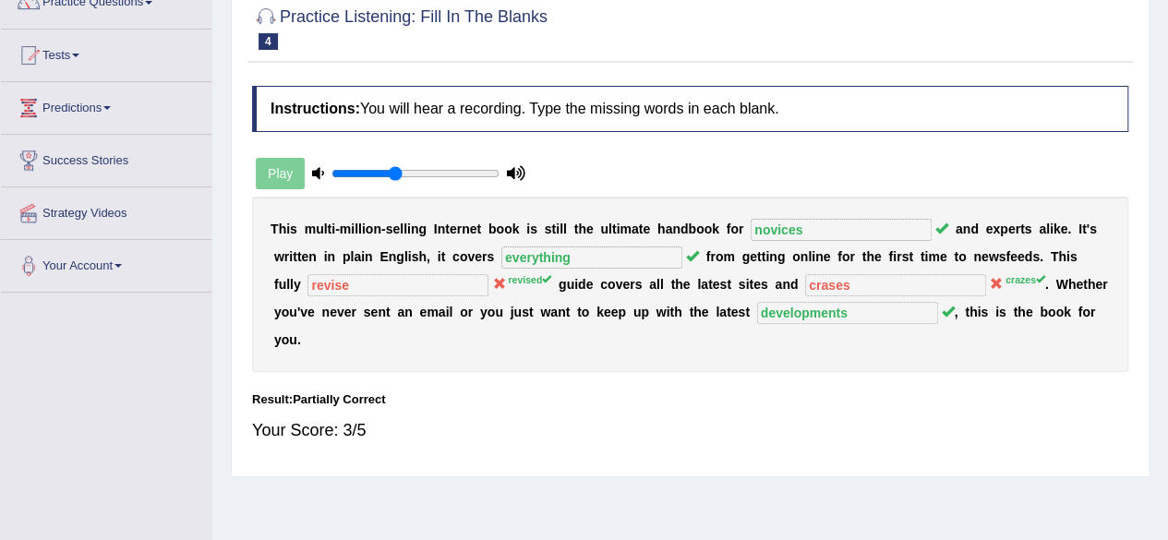
scroll to position [100, 0]
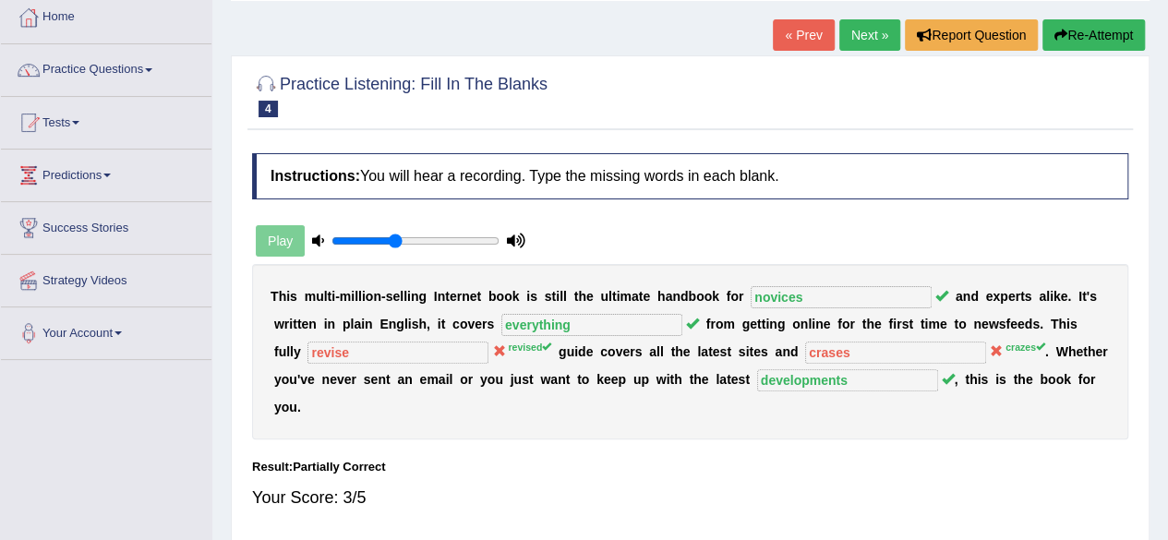
click at [1067, 41] on button "Re-Attempt" at bounding box center [1093, 34] width 102 height 31
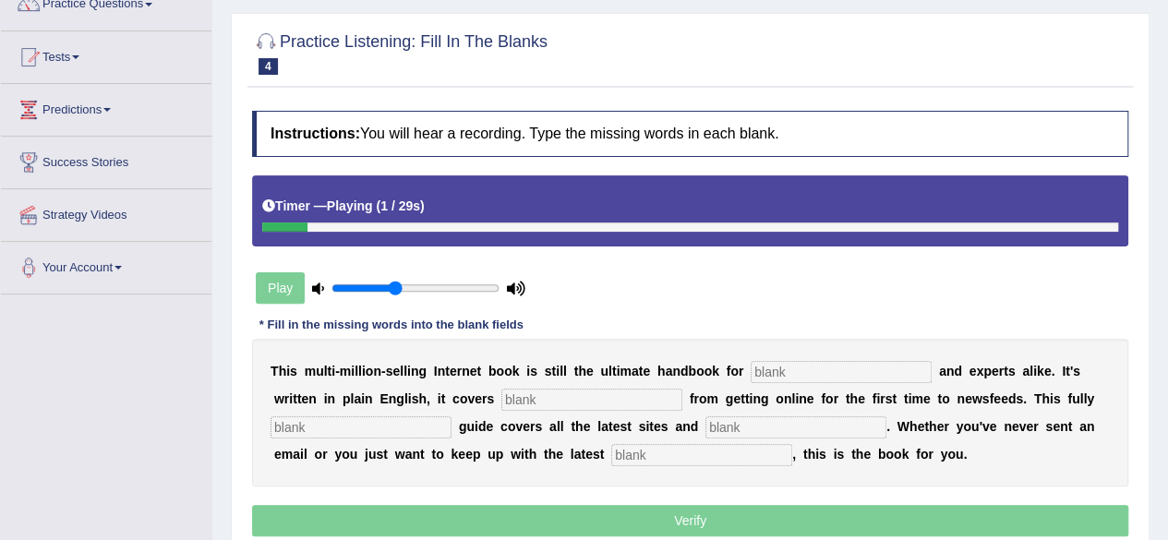
scroll to position [199, 0]
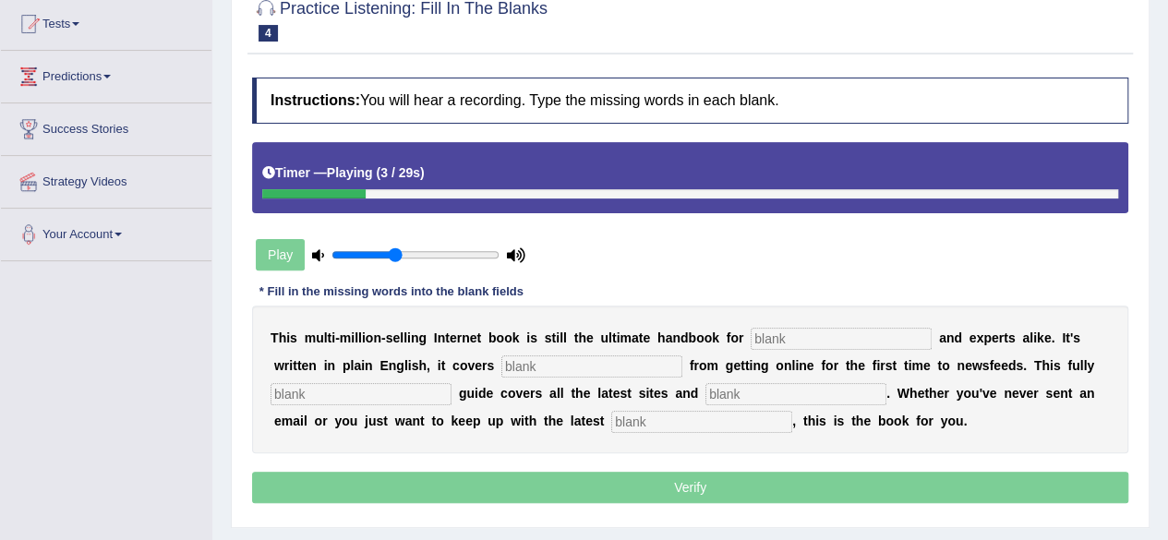
drag, startPoint x: 336, startPoint y: 199, endPoint x: 432, endPoint y: 197, distance: 96.0
click at [432, 197] on div "Timer — Playing ( 3 / 29s )" at bounding box center [690, 177] width 876 height 71
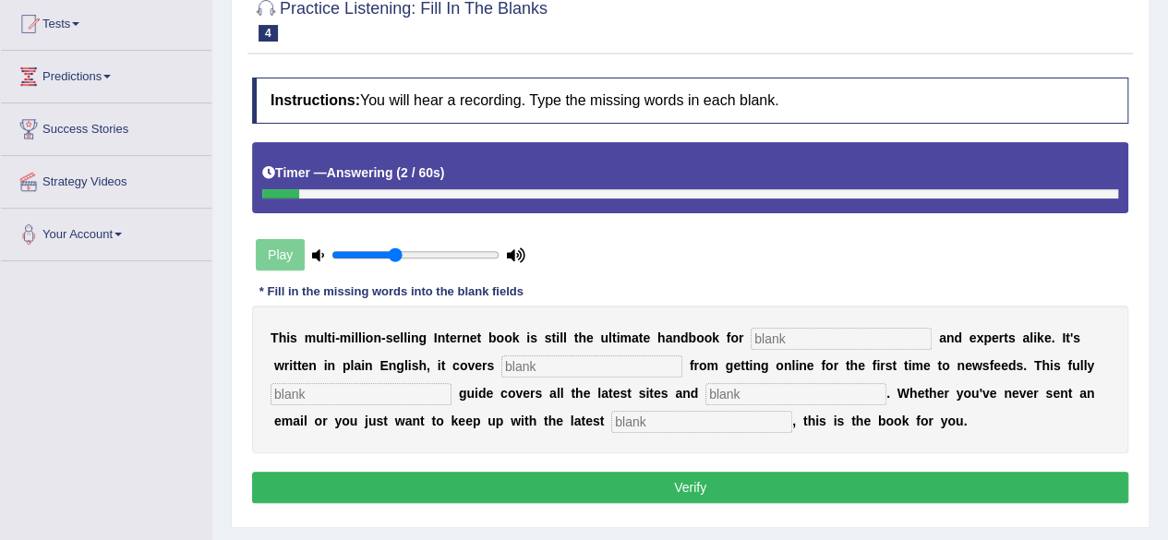
scroll to position [0, 0]
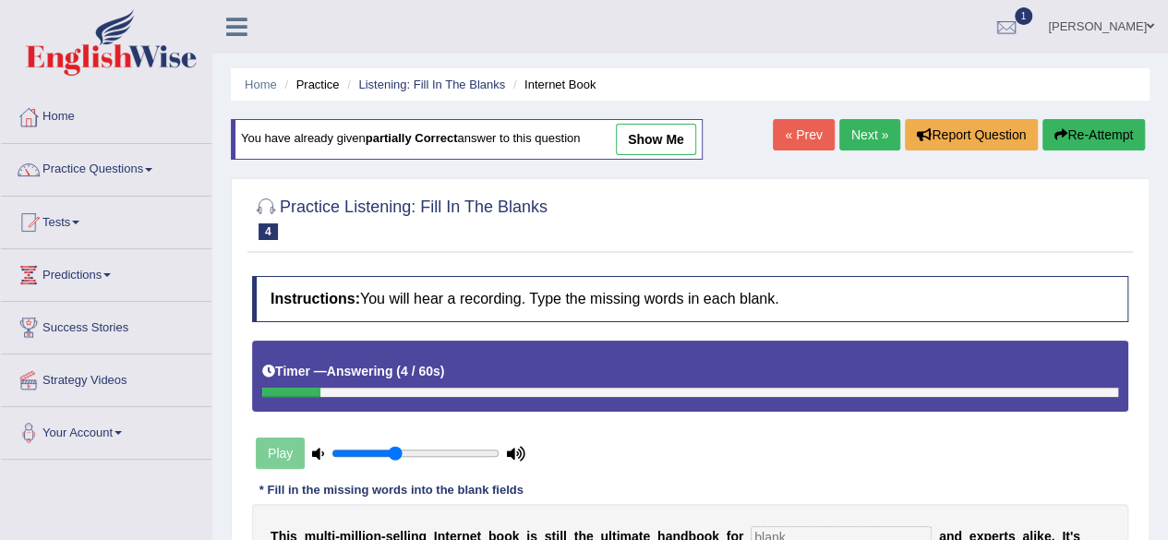
click at [861, 136] on link "Next »" at bounding box center [869, 134] width 61 height 31
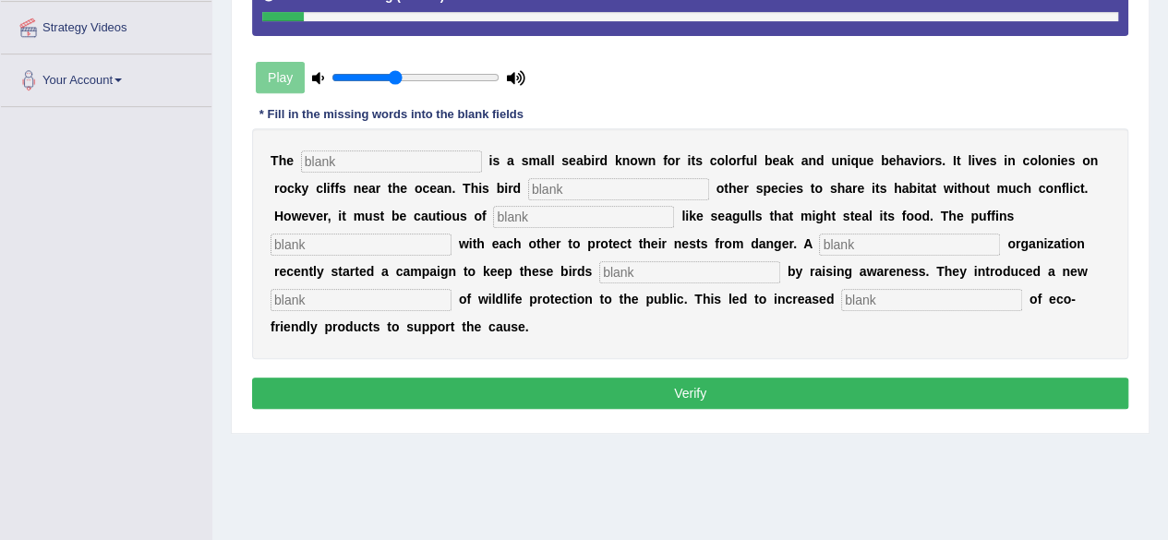
click at [324, 162] on input "text" at bounding box center [391, 161] width 181 height 22
type input "puffin"
click at [556, 189] on input "text" at bounding box center [618, 189] width 181 height 22
type input "allows"
click at [552, 215] on input "text" at bounding box center [583, 217] width 181 height 22
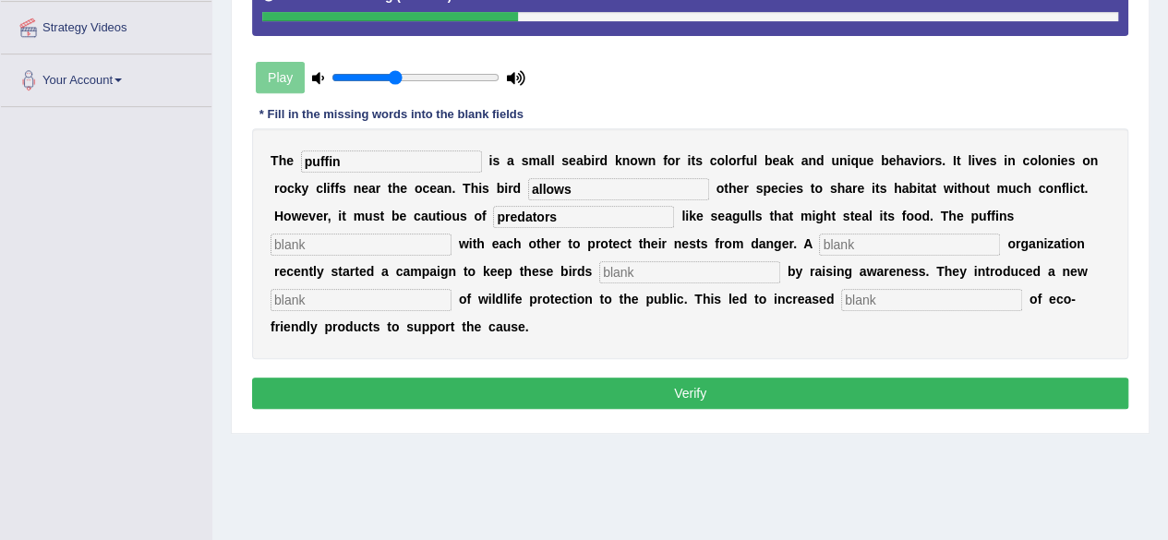
type input "predators"
click at [351, 245] on input "text" at bounding box center [361, 245] width 181 height 22
type input "a"
type input "cooperate"
click at [845, 245] on input "text" at bounding box center [909, 245] width 181 height 22
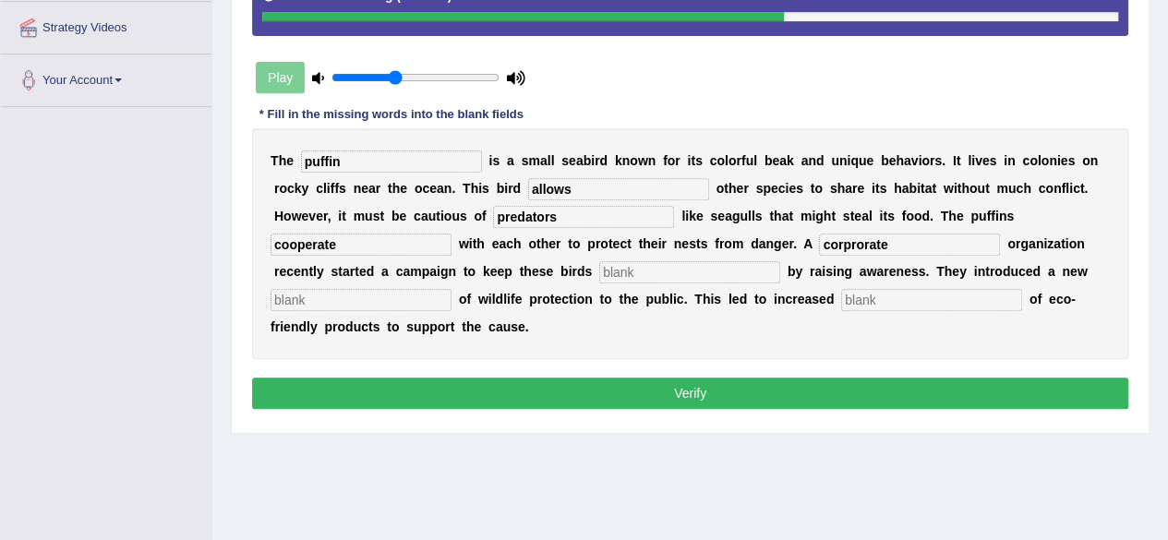
click at [853, 245] on input "corprorate" at bounding box center [909, 245] width 181 height 22
type input "corporate"
click at [630, 272] on input "text" at bounding box center [689, 272] width 181 height 22
type input "safe"
click at [874, 294] on input "text" at bounding box center [931, 300] width 181 height 22
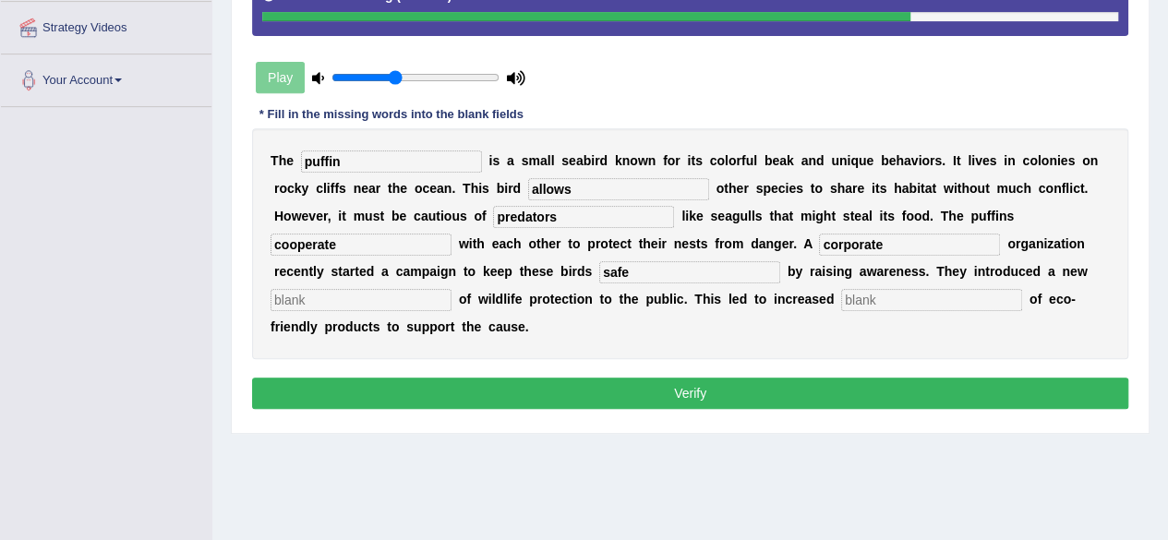
click at [414, 298] on input "text" at bounding box center [361, 300] width 181 height 22
type input "consception"
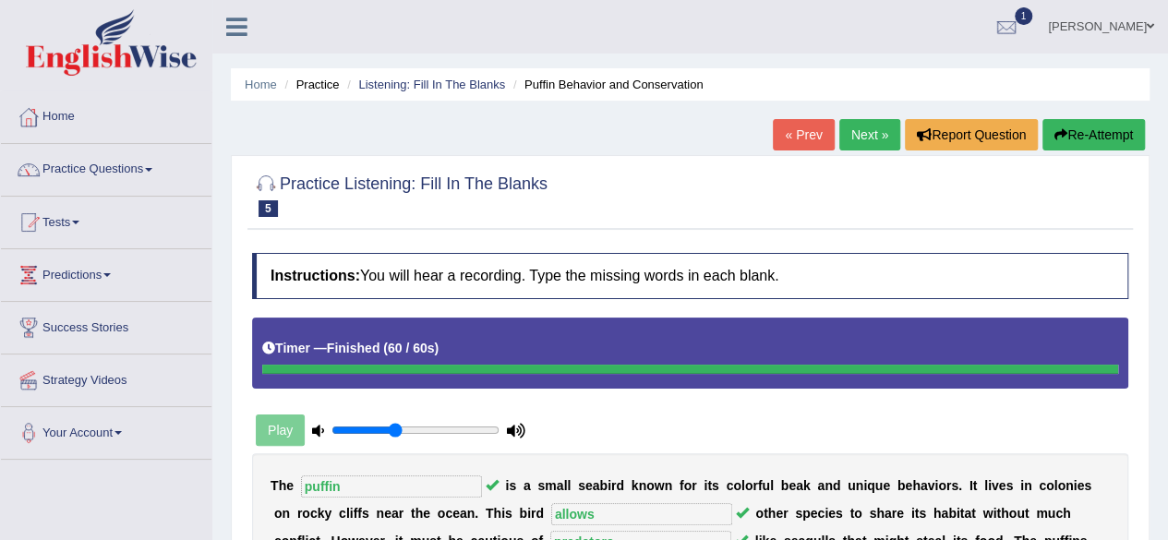
click at [1128, 34] on link "[PERSON_NAME]" at bounding box center [1101, 24] width 134 height 48
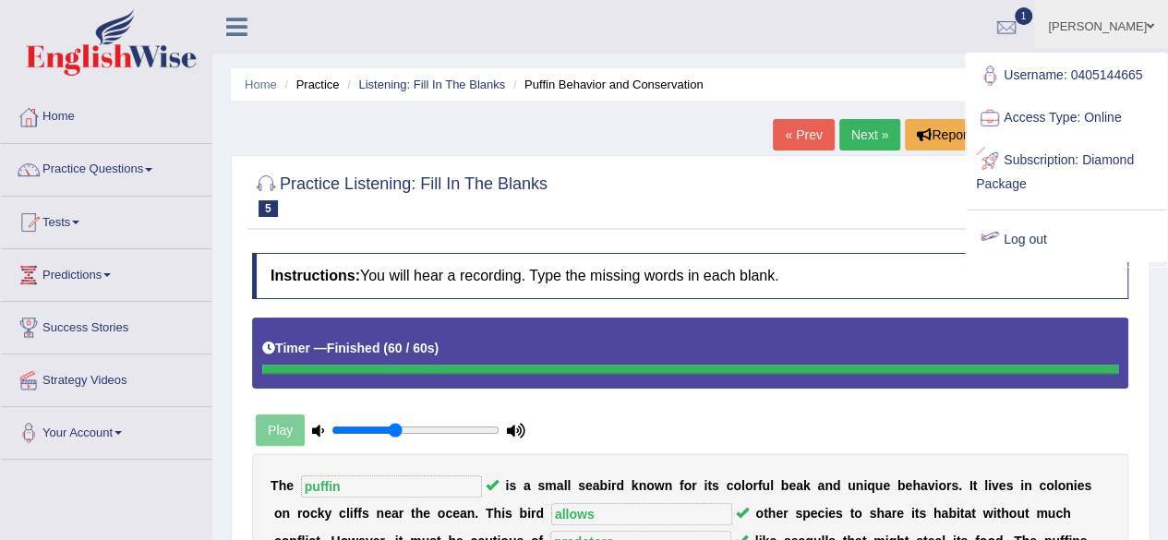
click at [1017, 241] on link "Log out" at bounding box center [1066, 240] width 199 height 42
